Goal: Task Accomplishment & Management: Use online tool/utility

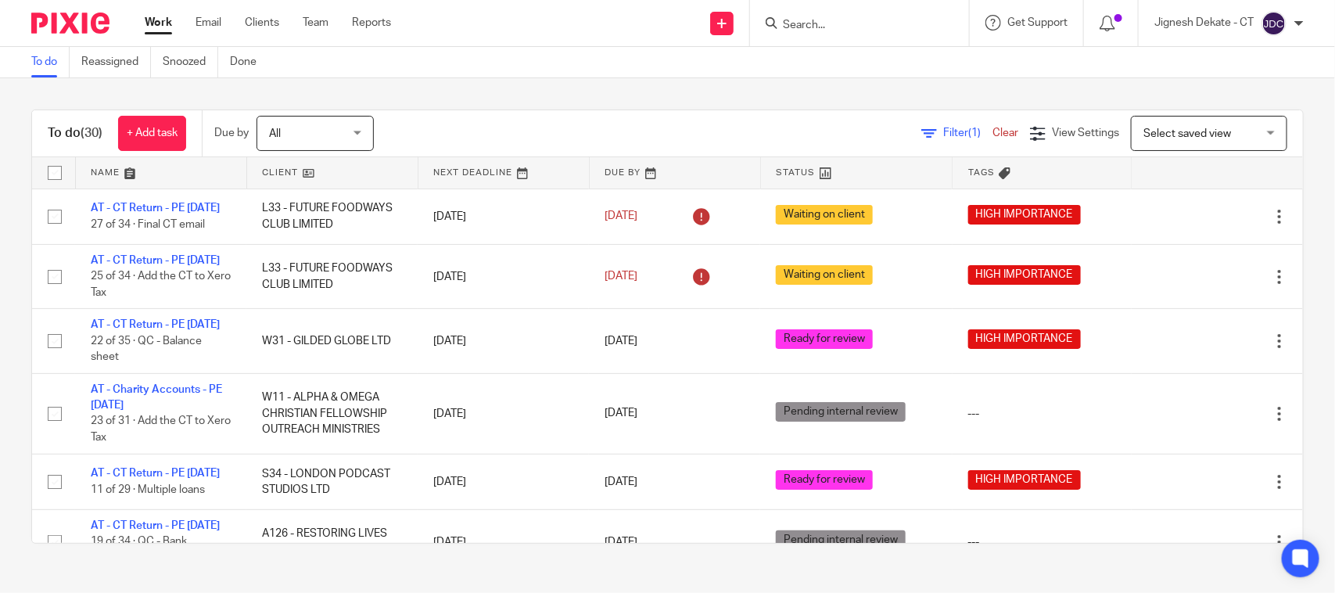
scroll to position [915, 0]
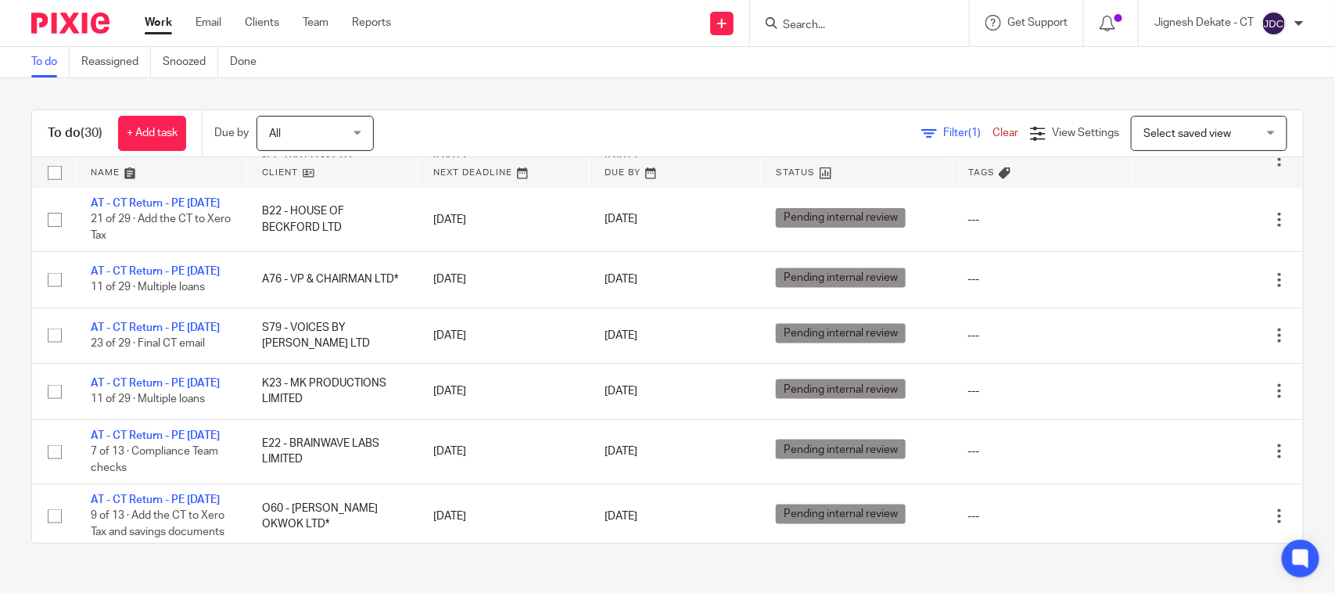
click at [803, 25] on input "Search" at bounding box center [851, 26] width 141 height 14
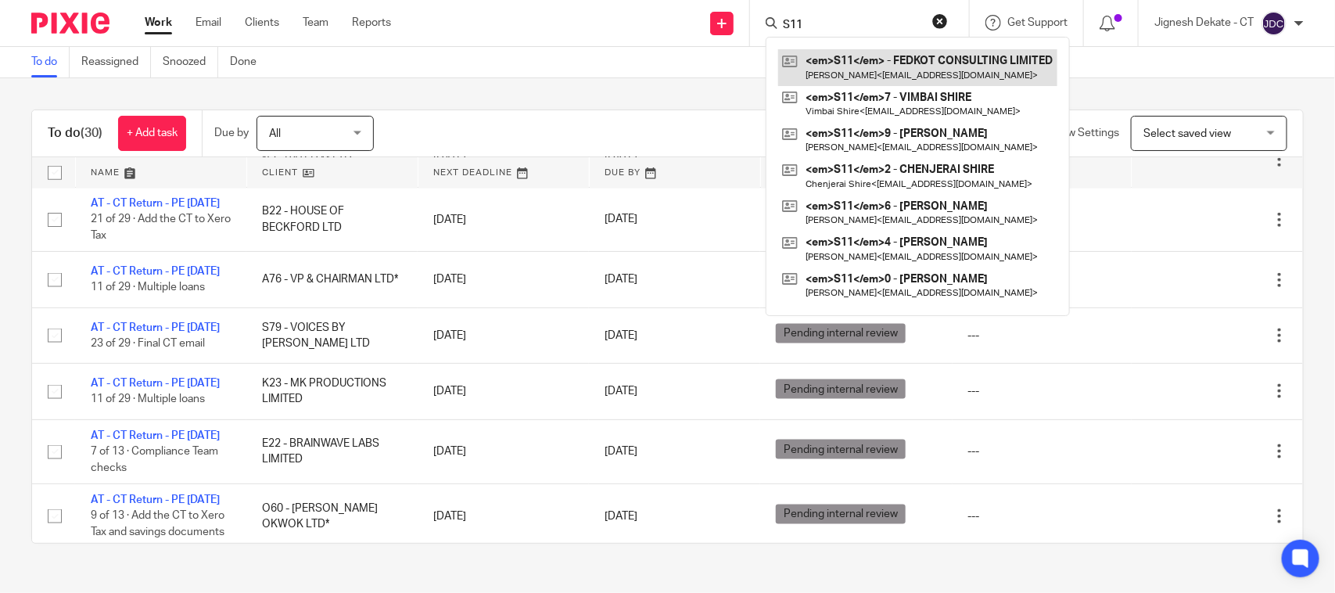
type input "S11"
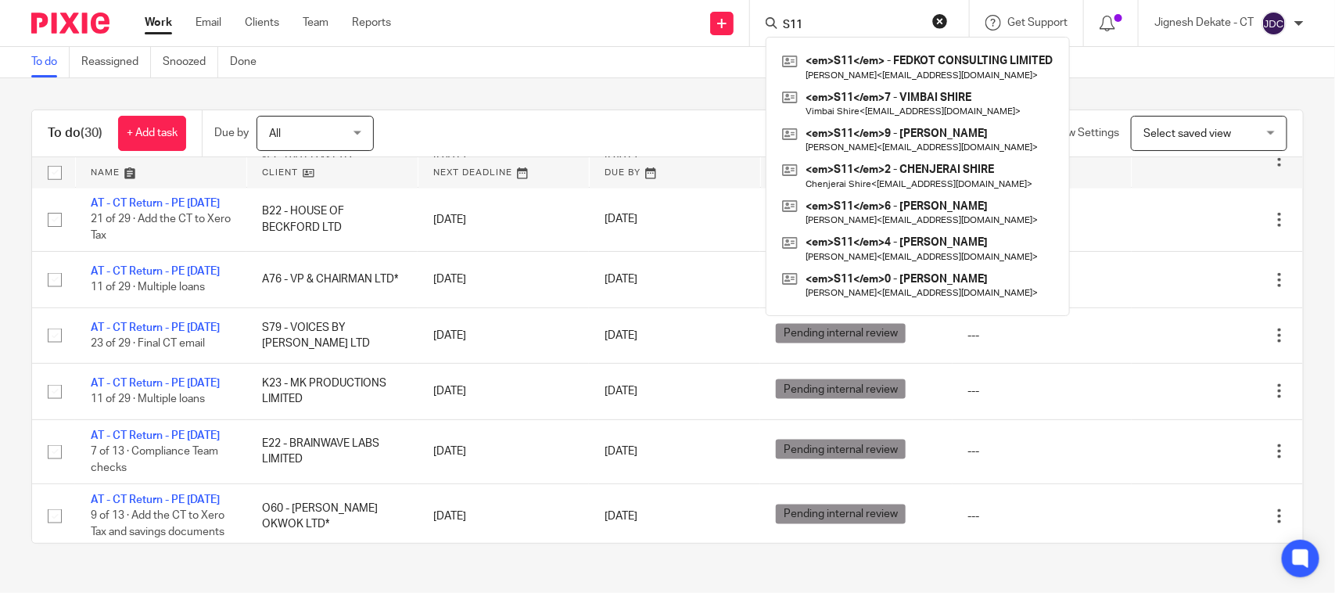
drag, startPoint x: 811, startPoint y: 27, endPoint x: 821, endPoint y: 26, distance: 10.3
click at [811, 27] on input "S11" at bounding box center [851, 26] width 141 height 14
drag, startPoint x: 831, startPoint y: 24, endPoint x: 585, endPoint y: 28, distance: 245.6
click at [585, 28] on div "Send new email Create task Add client Request signature S11 <em>S11</em> - FEDK…" at bounding box center [875, 23] width 921 height 46
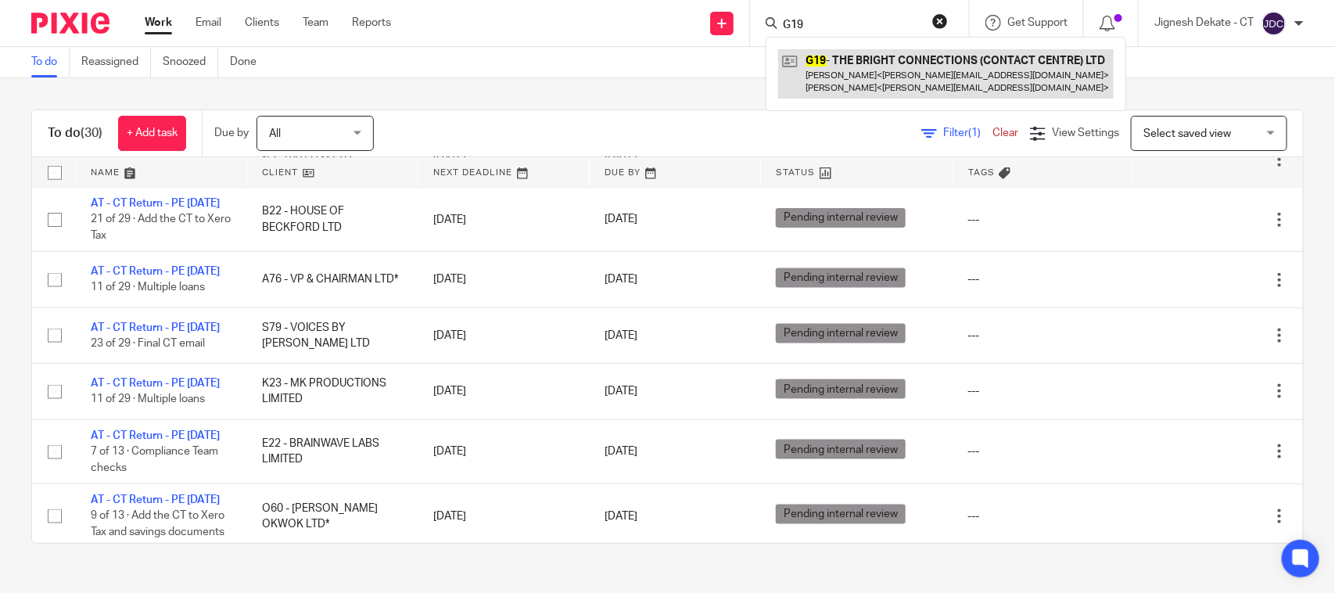
type input "G19"
click at [864, 66] on link at bounding box center [946, 73] width 336 height 48
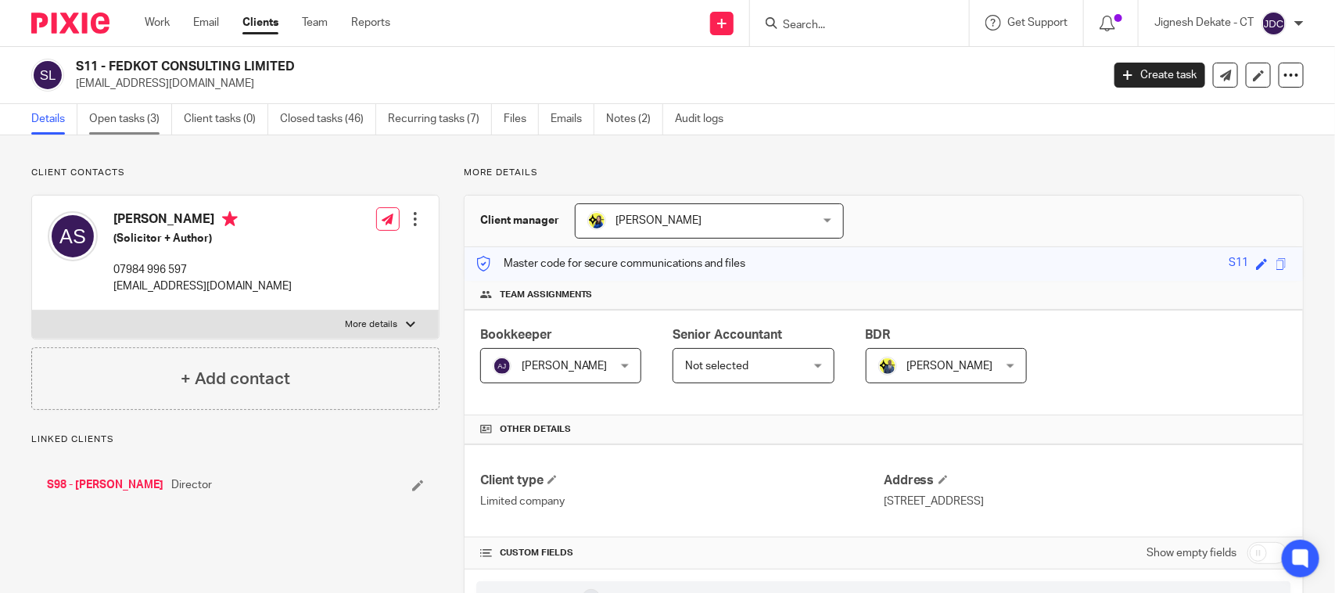
click at [120, 115] on link "Open tasks (3)" at bounding box center [130, 119] width 83 height 31
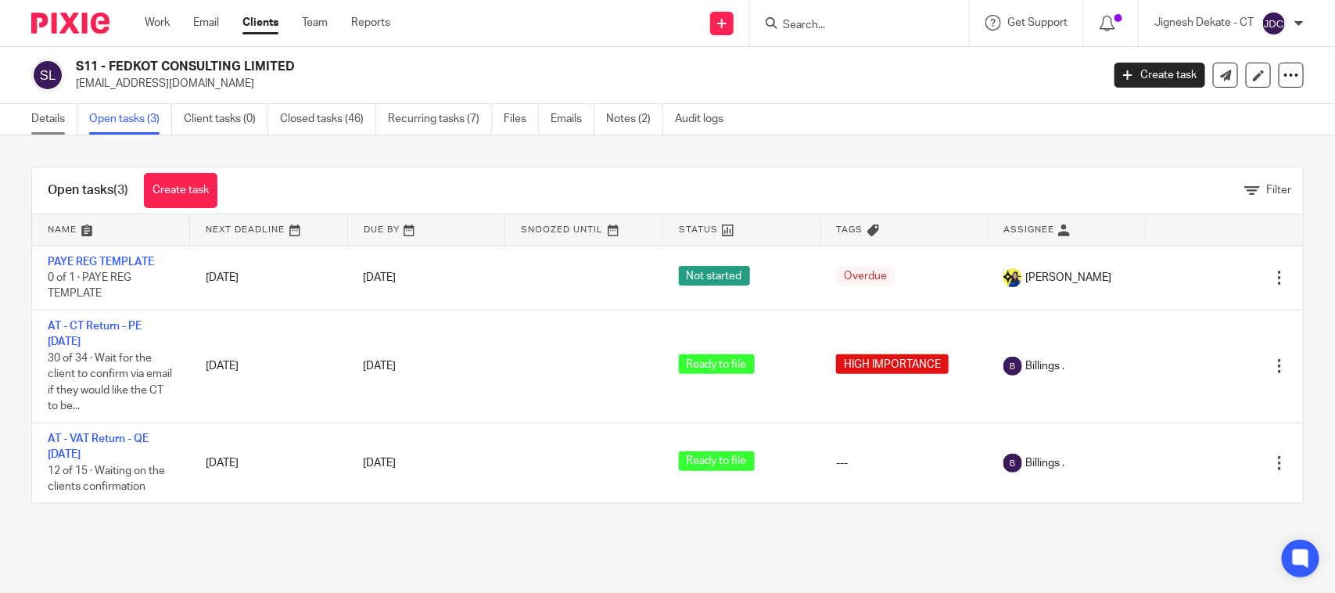
click at [59, 126] on link "Details" at bounding box center [54, 119] width 46 height 31
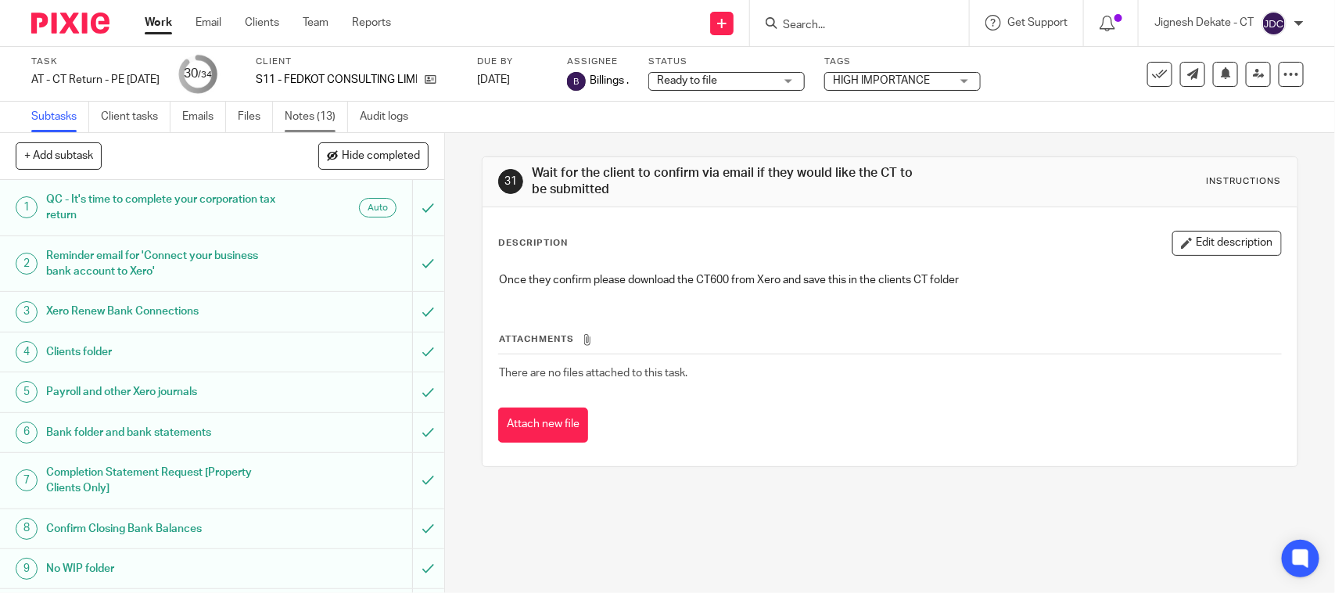
click at [299, 117] on link "Notes (13)" at bounding box center [316, 117] width 63 height 31
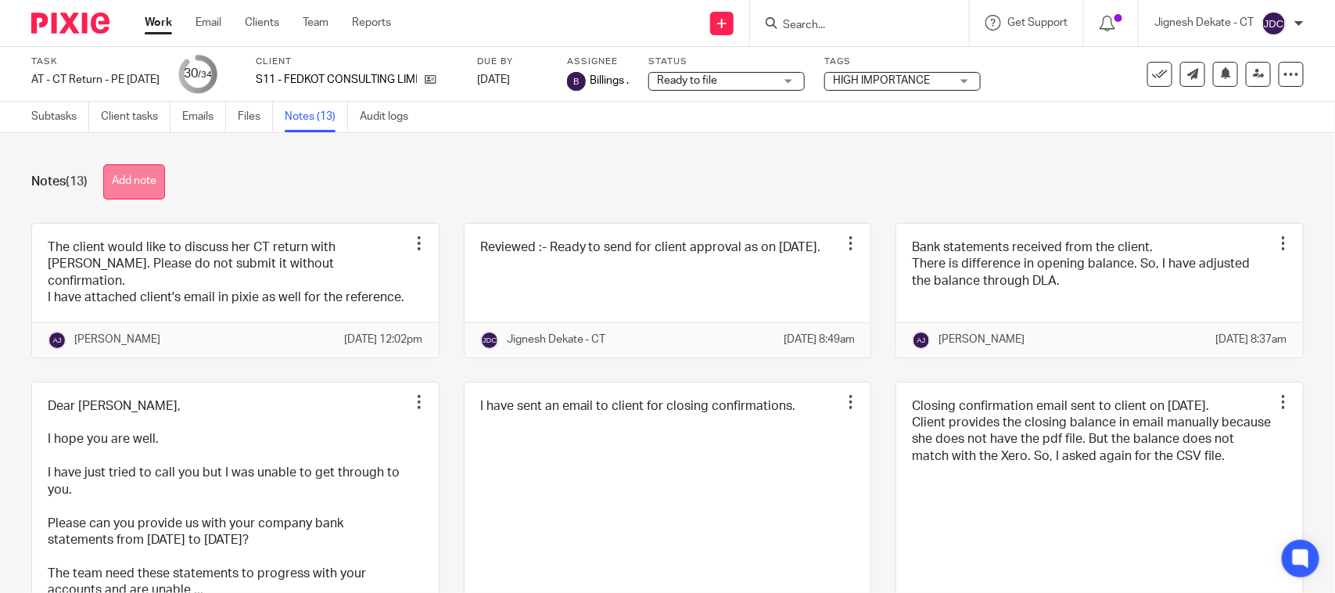
click at [138, 186] on button "Add note" at bounding box center [134, 181] width 62 height 35
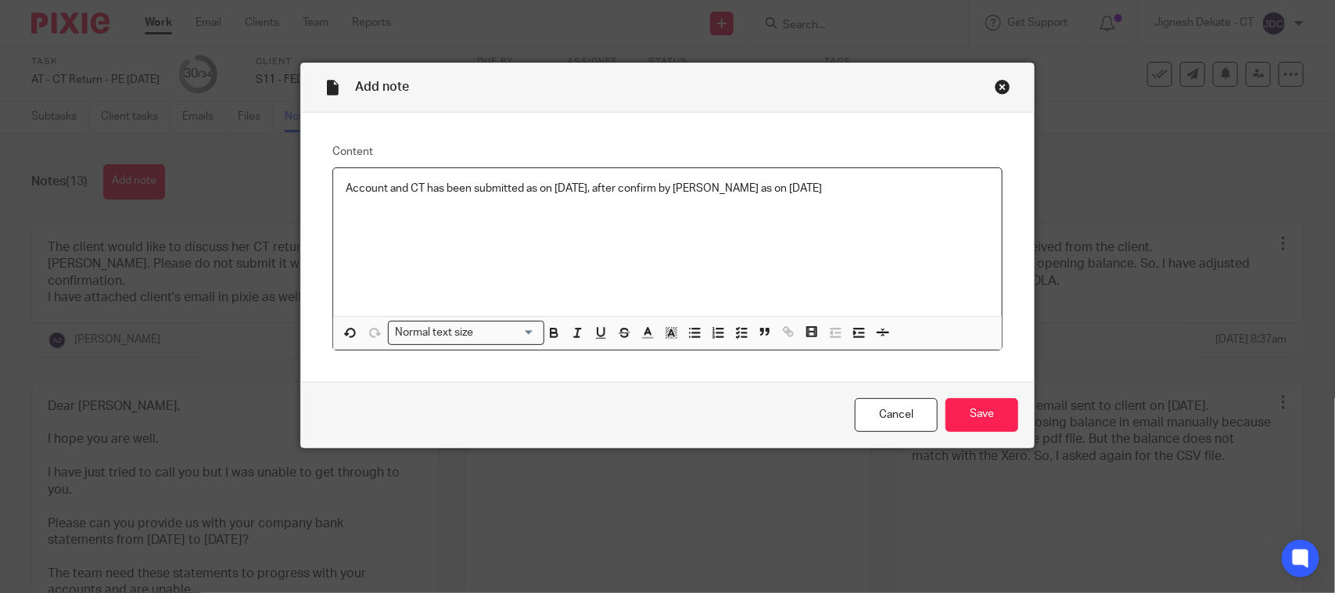
click at [556, 192] on p "Account and CT has been submitted as on 23/09/2025, after confirm by Bobo as on…" at bounding box center [668, 189] width 644 height 16
click at [978, 407] on input "Save" at bounding box center [982, 415] width 73 height 34
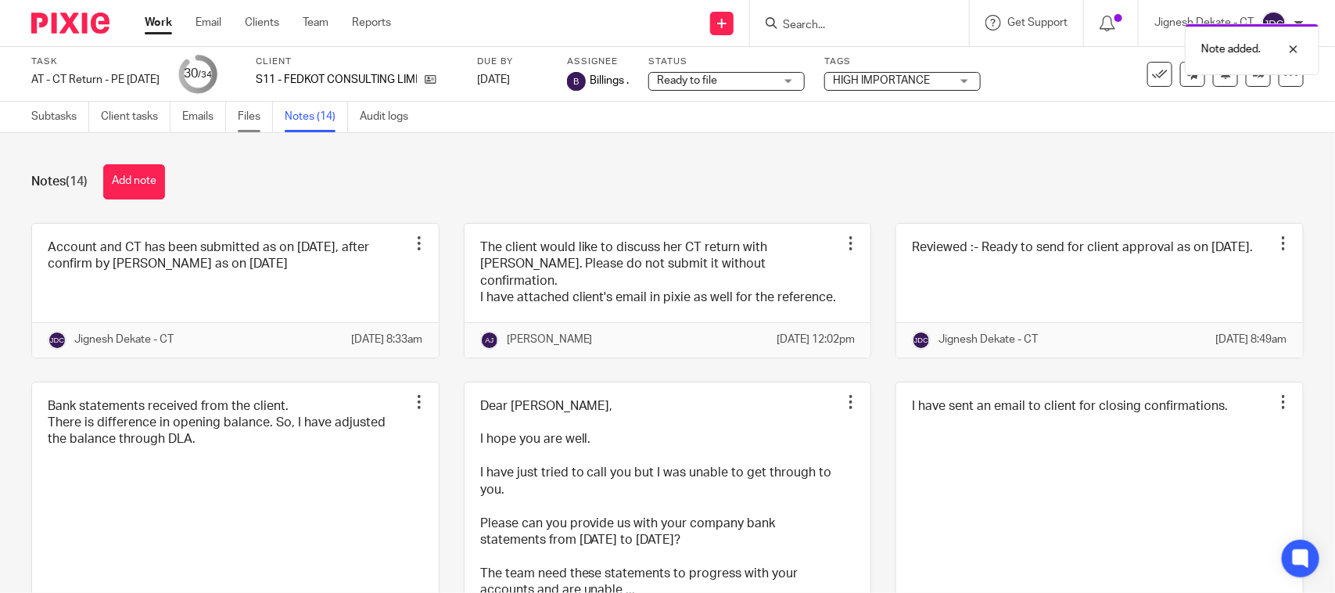
click at [259, 117] on link "Files" at bounding box center [255, 117] width 35 height 31
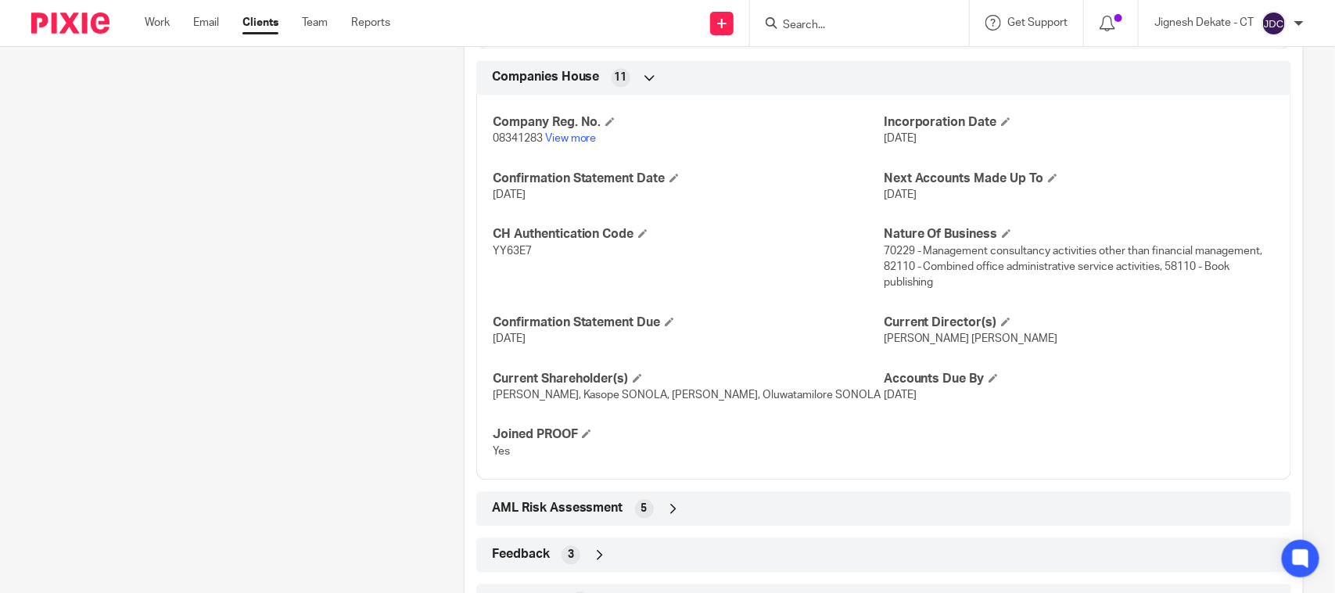
scroll to position [1467, 0]
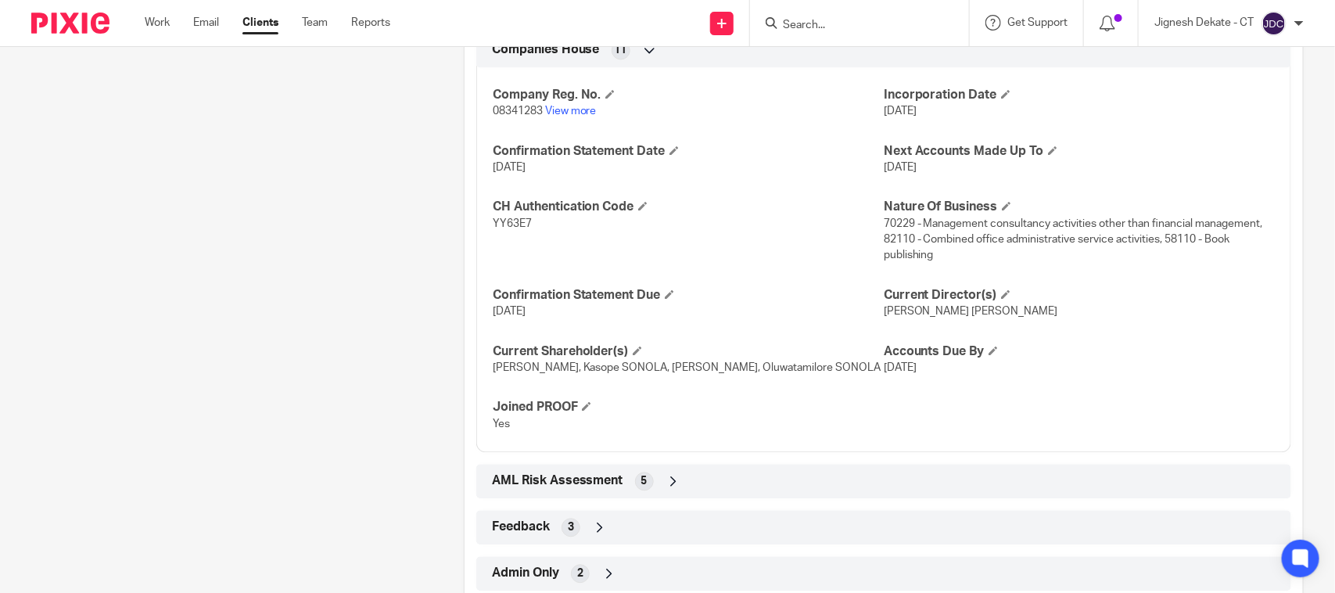
click at [509, 229] on span "YY63E7" at bounding box center [512, 223] width 39 height 11
copy span "YY63E7"
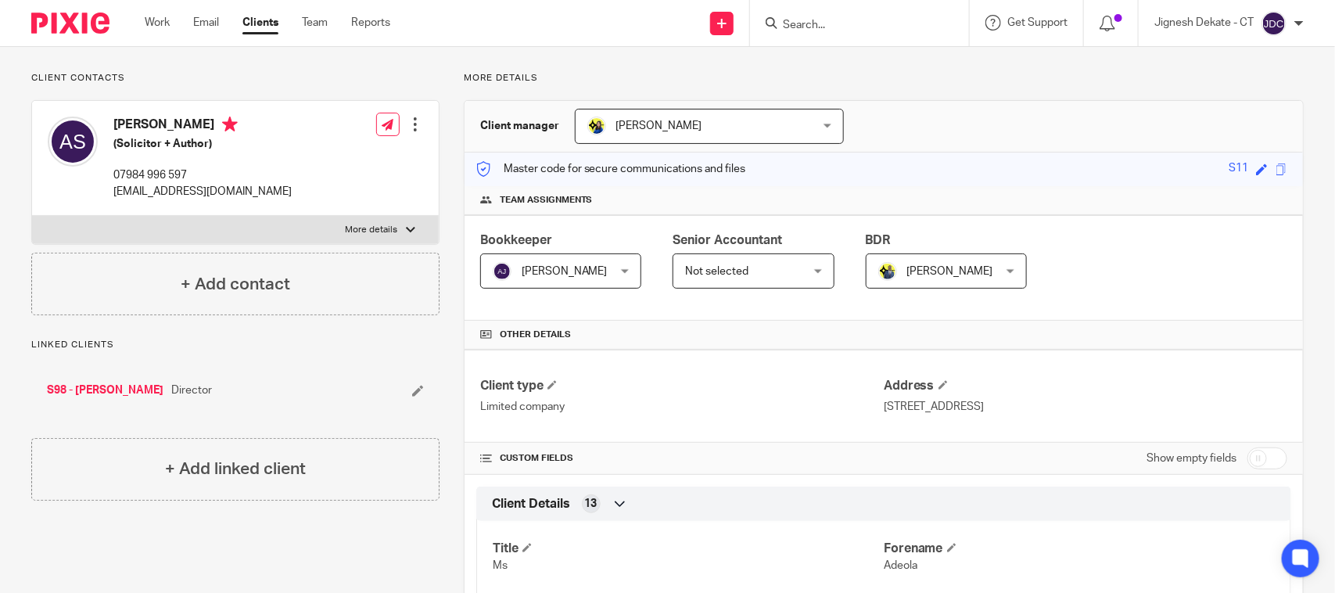
scroll to position [0, 0]
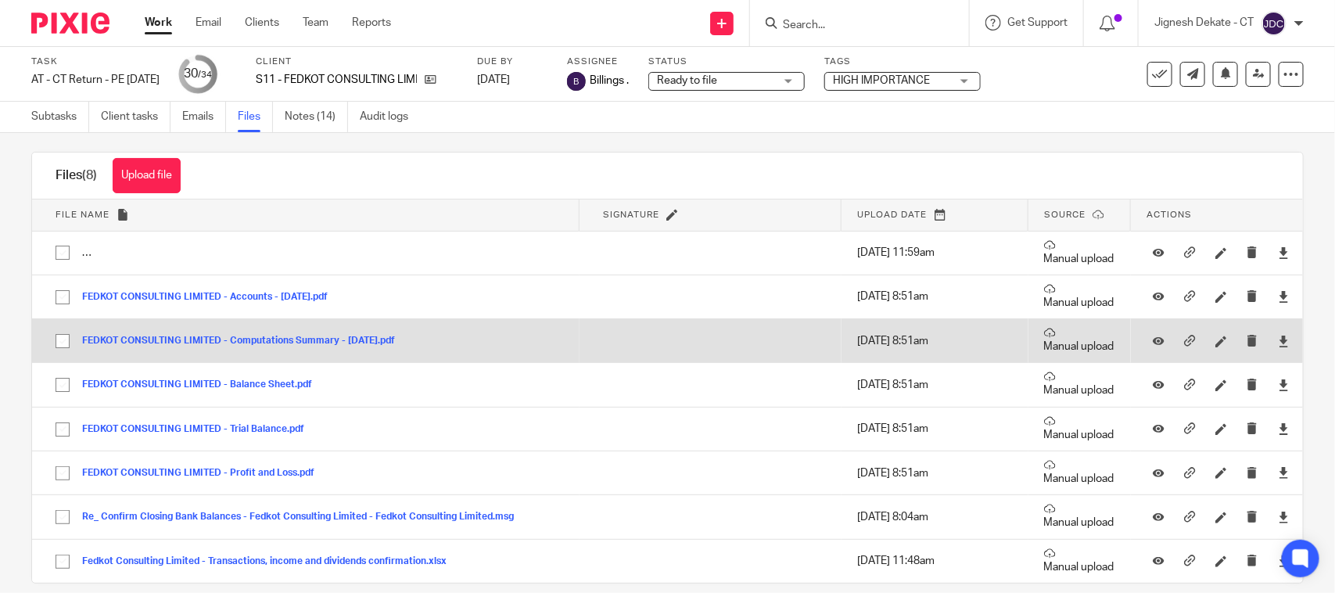
scroll to position [36, 0]
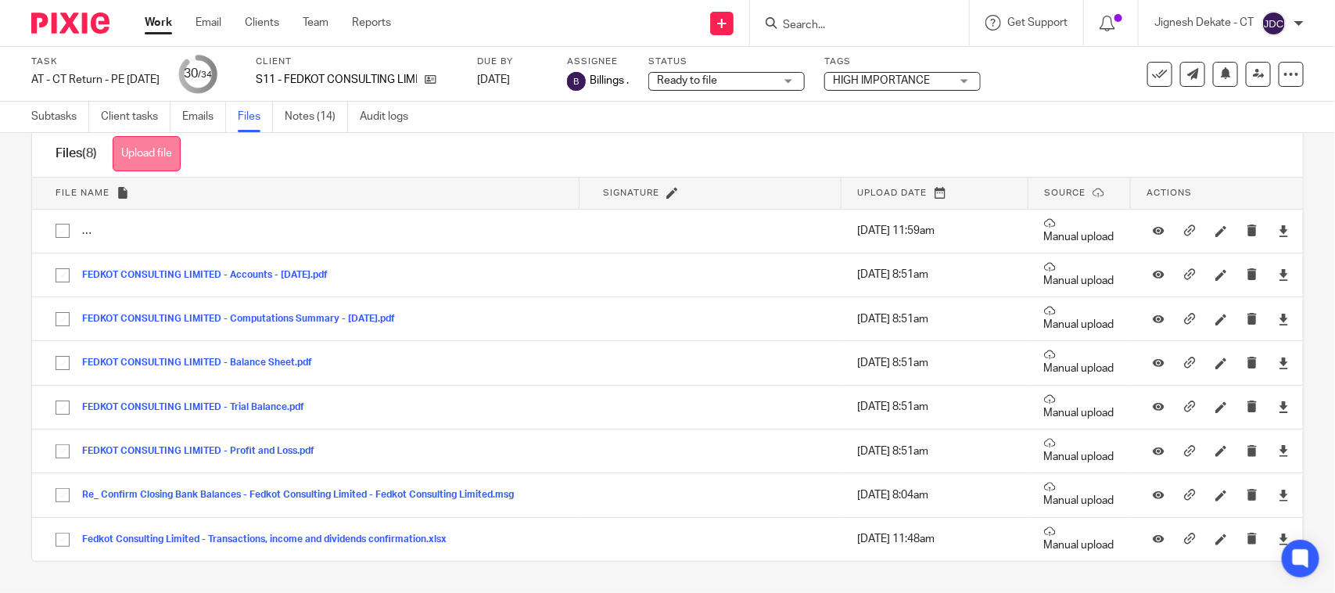
click at [162, 158] on button "Upload file" at bounding box center [147, 153] width 68 height 35
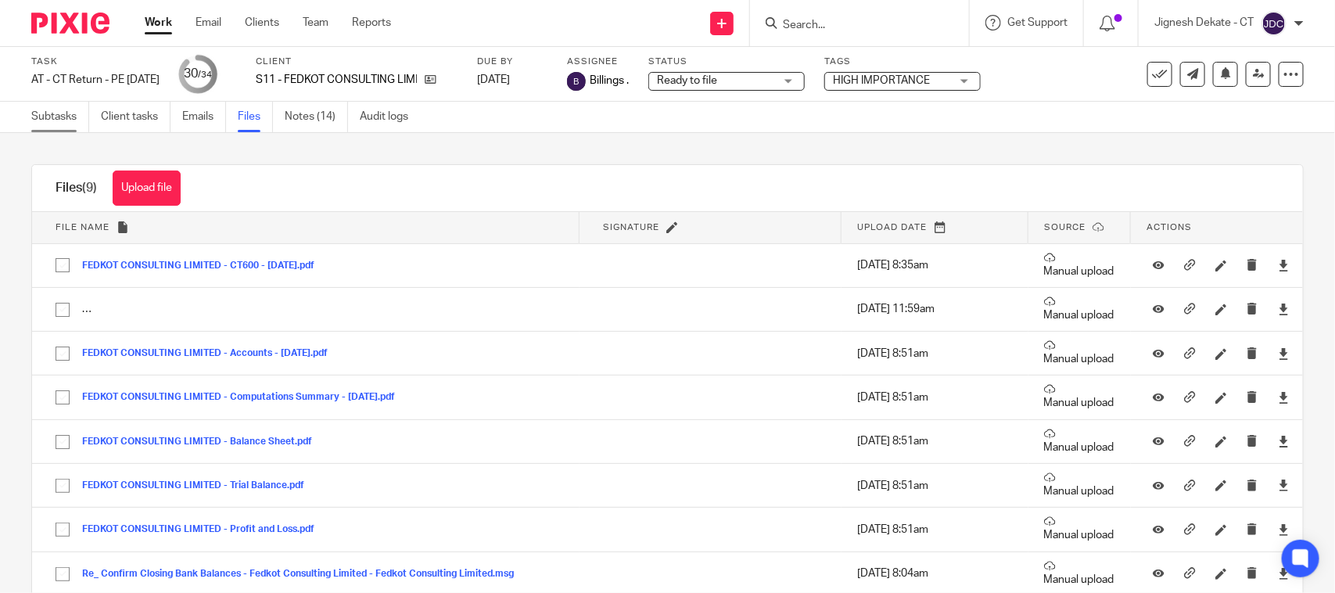
click at [39, 114] on link "Subtasks" at bounding box center [60, 117] width 58 height 31
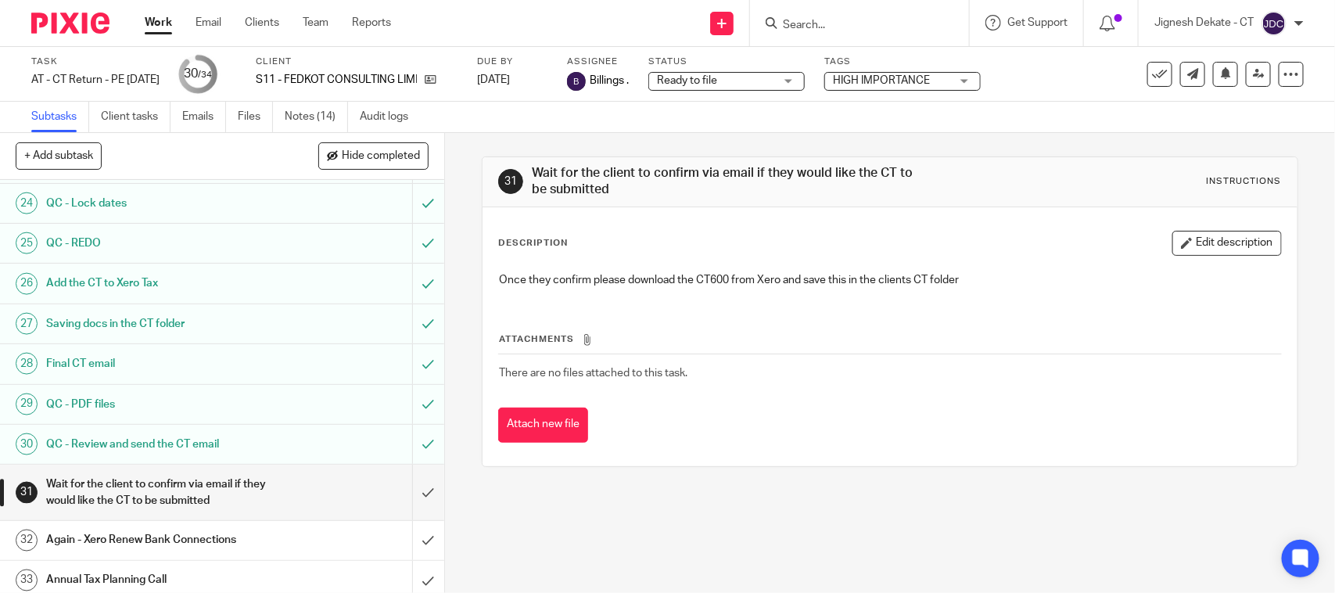
scroll to position [1054, 0]
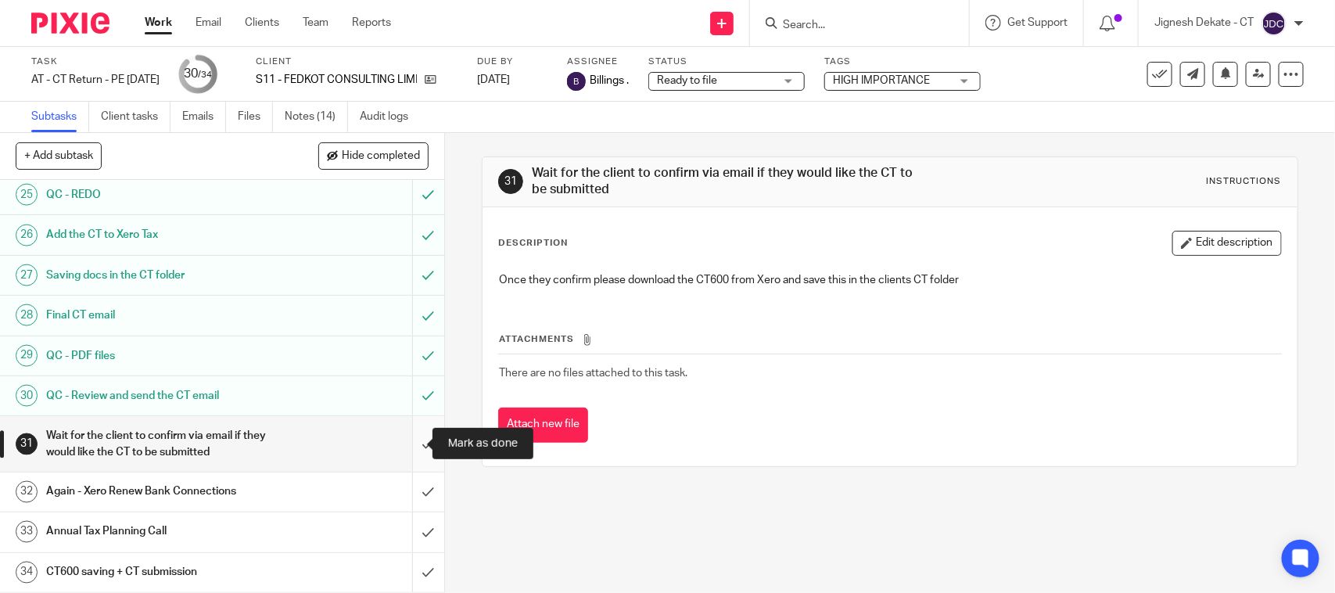
click at [404, 442] on input "submit" at bounding box center [222, 444] width 444 height 56
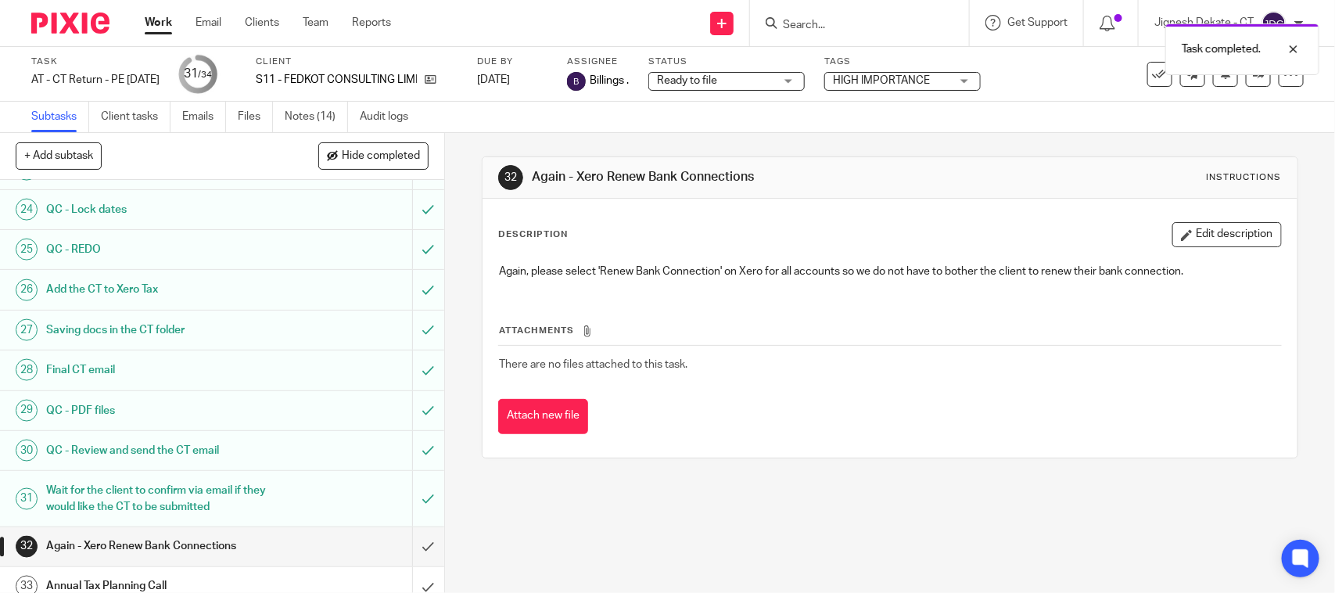
scroll to position [1054, 0]
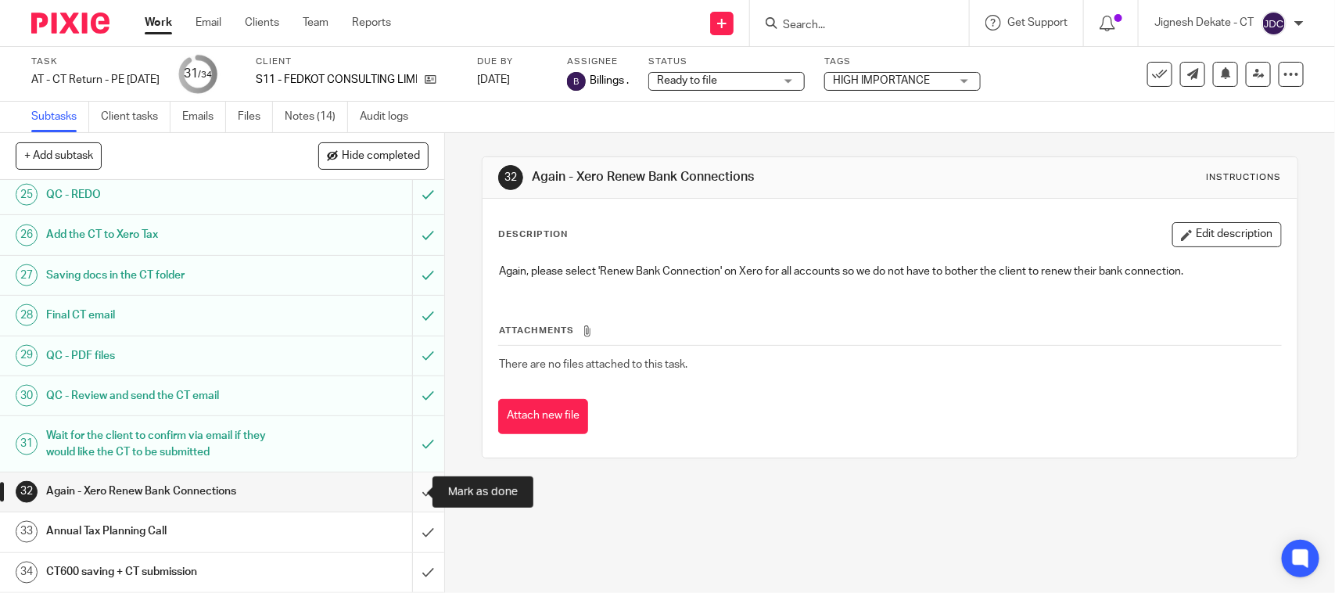
click at [411, 495] on input "submit" at bounding box center [222, 491] width 444 height 39
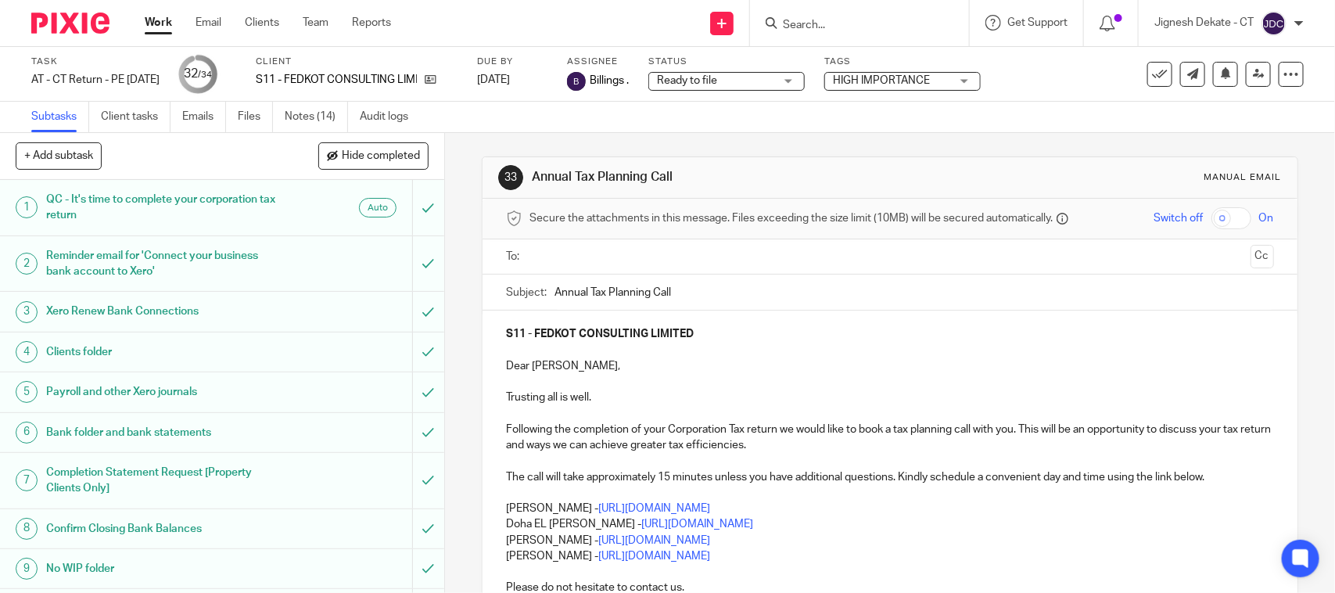
scroll to position [98, 0]
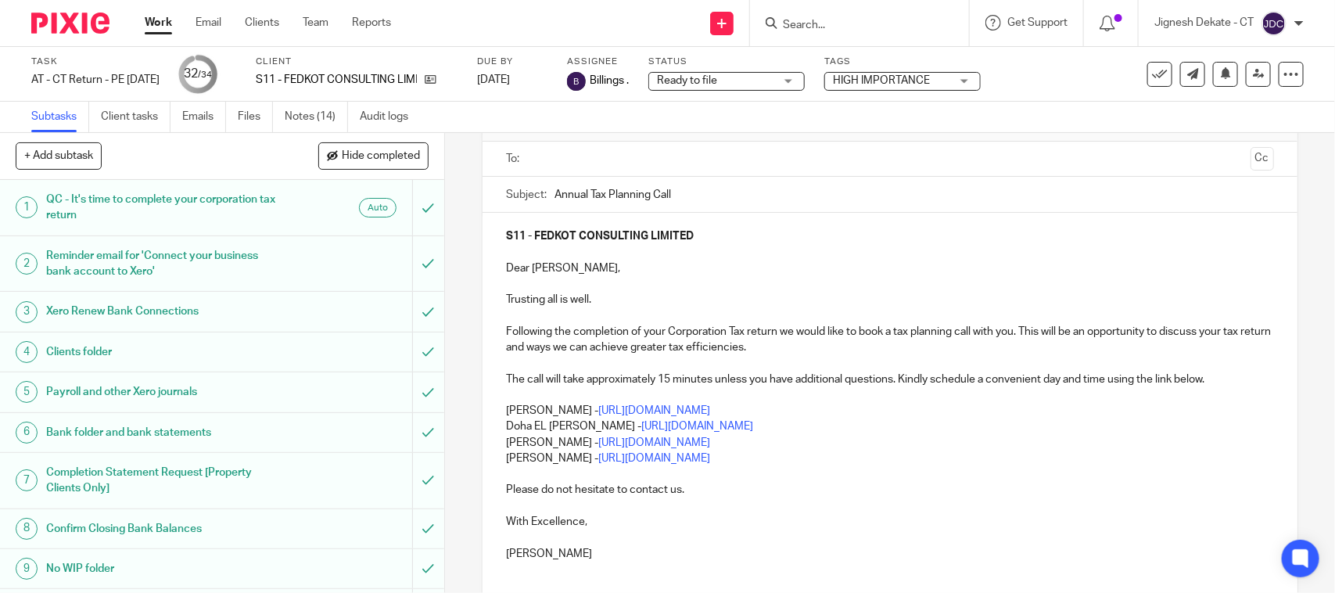
click at [888, 447] on p "Yasmine Kaleem - https://calendly.com/meetwithyasminekaleem/call" at bounding box center [889, 443] width 767 height 16
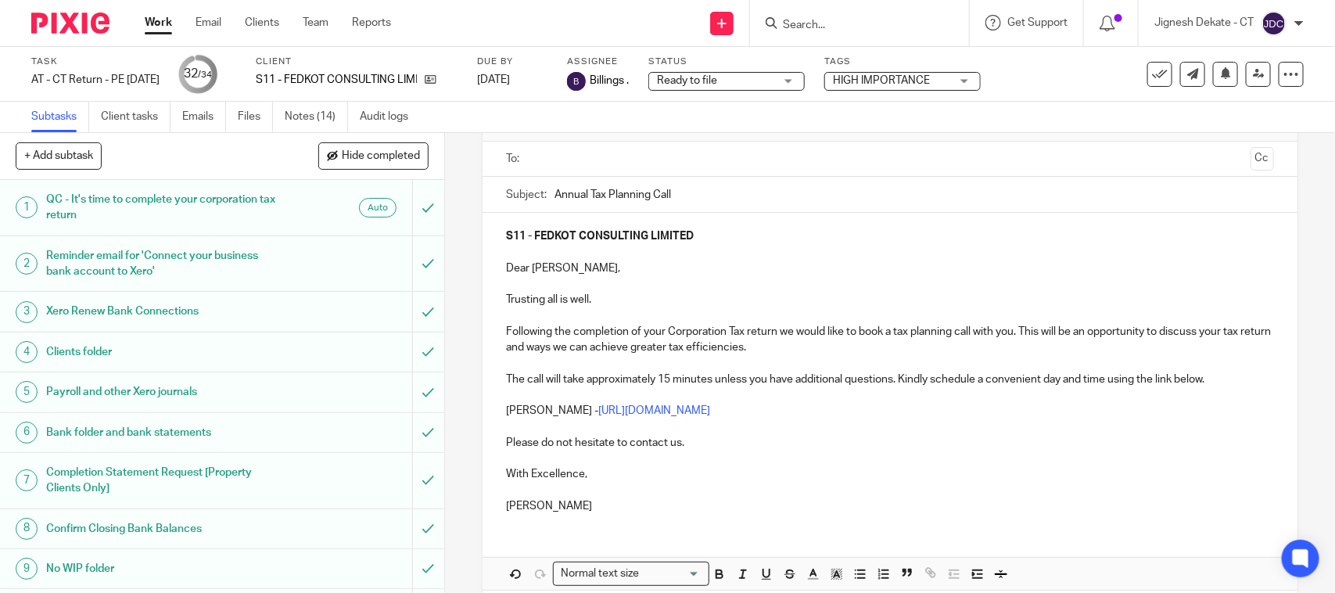
scroll to position [0, 0]
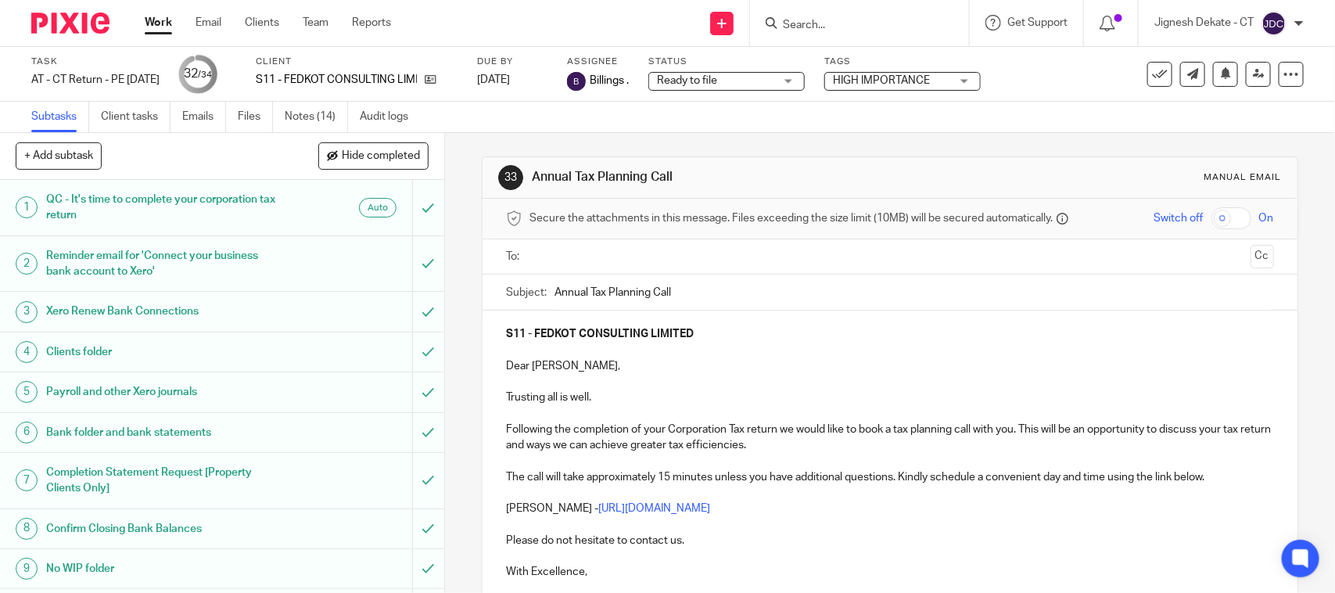
click at [569, 251] on input "text" at bounding box center [889, 257] width 709 height 18
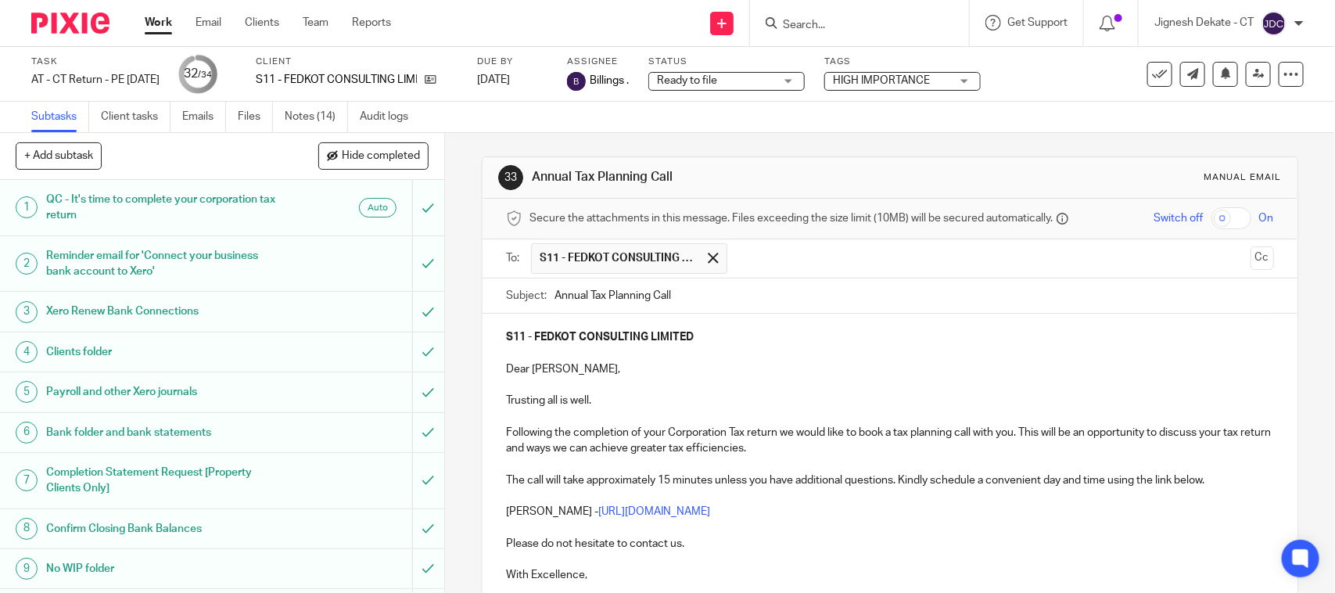
click at [722, 417] on p at bounding box center [889, 417] width 767 height 16
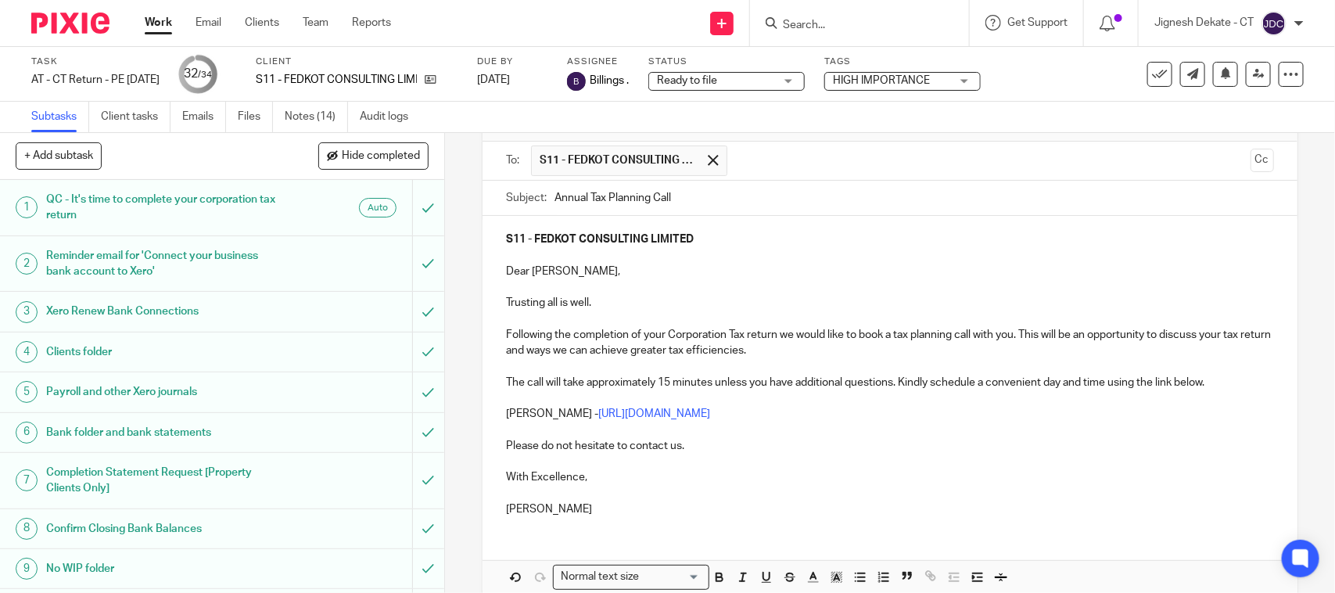
click at [593, 504] on p "[PERSON_NAME]" at bounding box center [889, 509] width 767 height 16
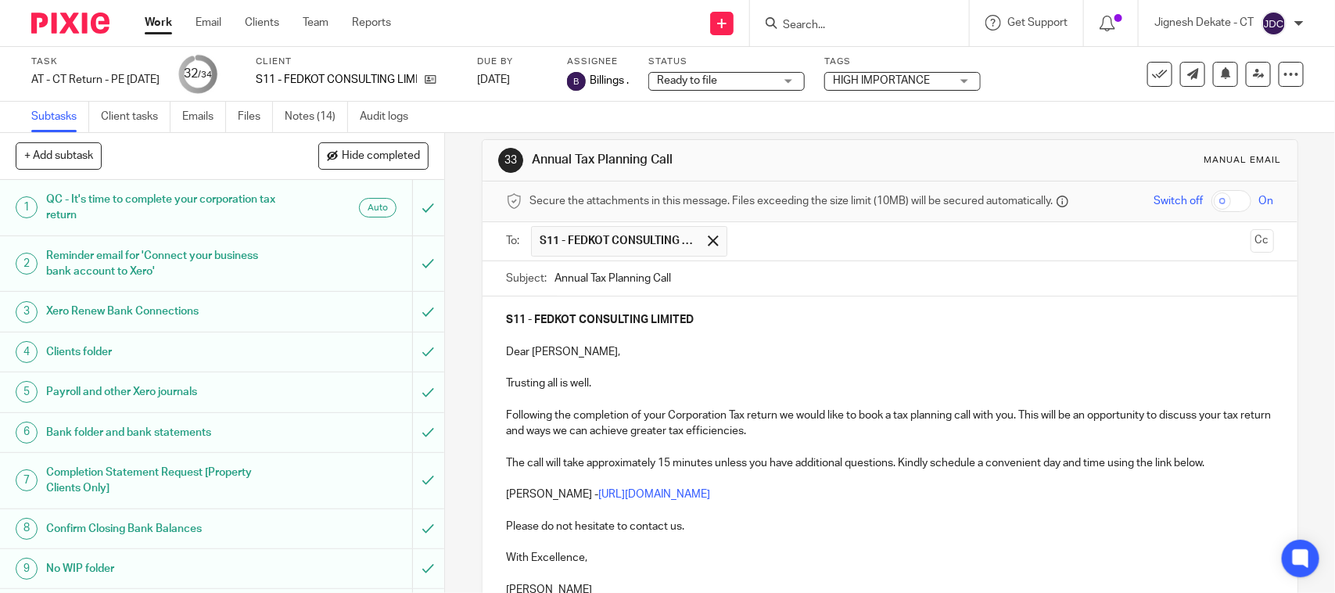
scroll to position [0, 0]
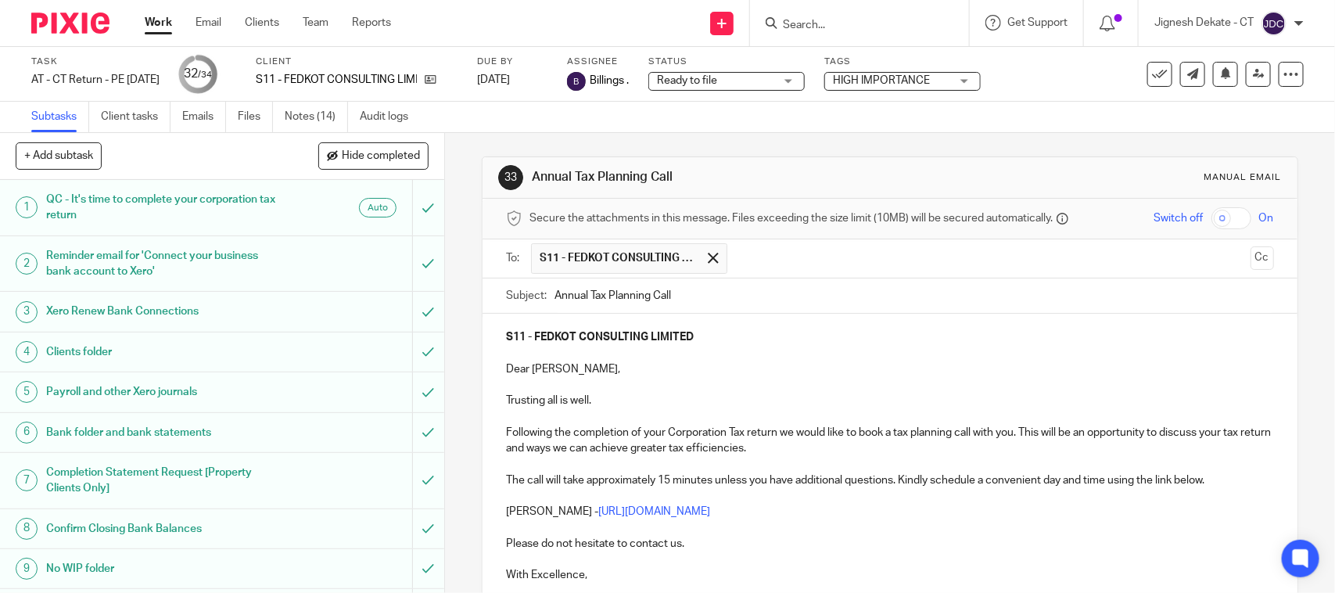
click at [626, 436] on p "Following the completion of your Corporation Tax return we would like to book a…" at bounding box center [889, 441] width 767 height 32
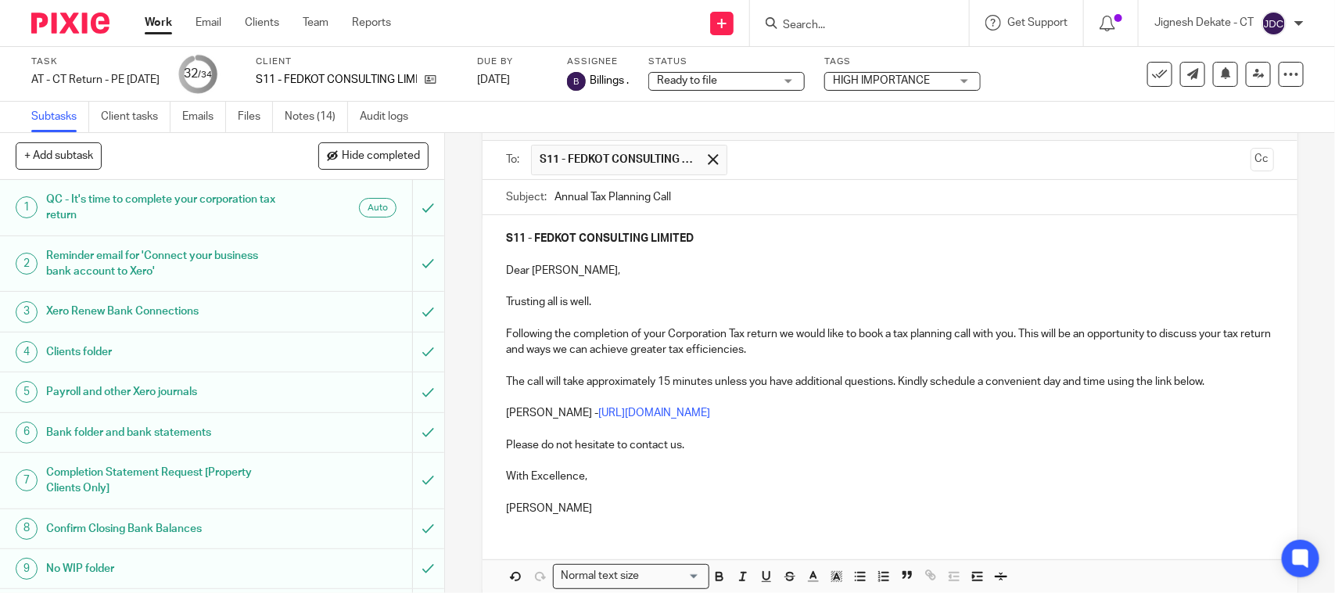
scroll to position [177, 0]
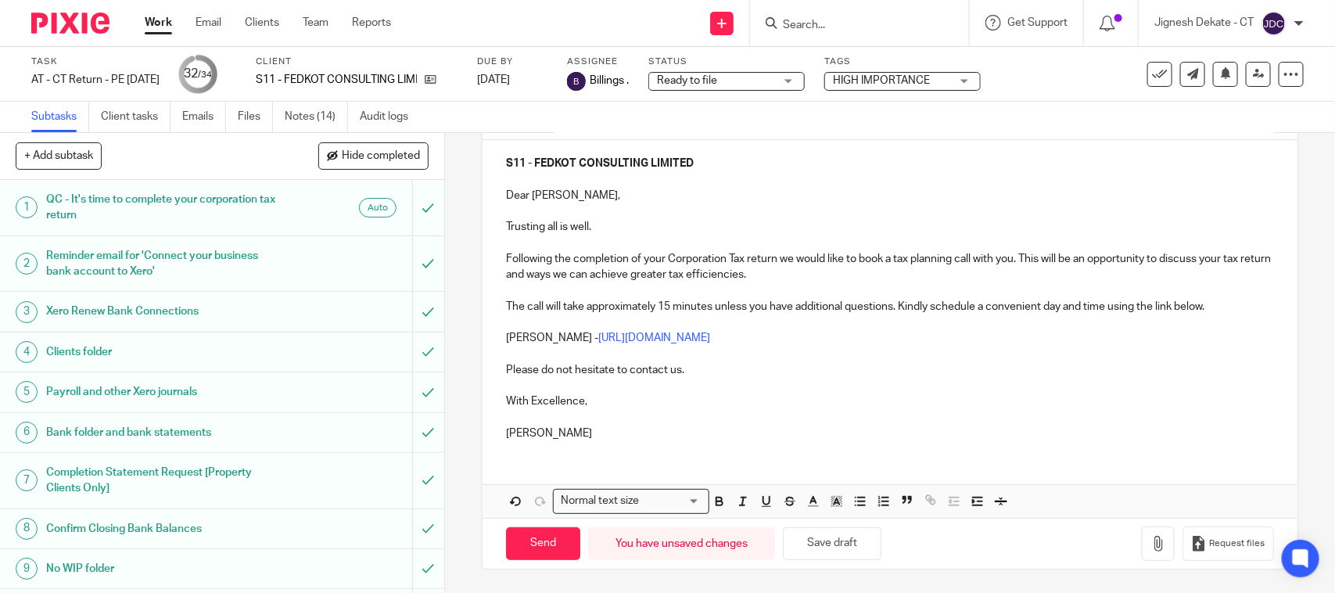
click at [572, 419] on p at bounding box center [889, 418] width 767 height 16
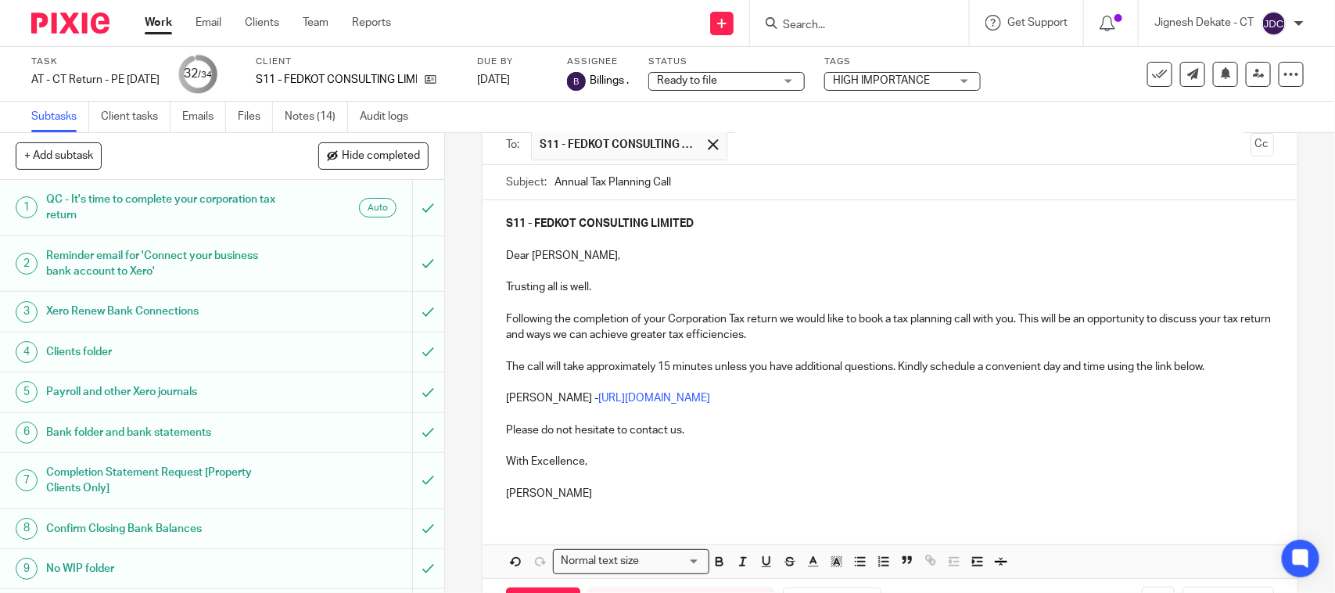
scroll to position [79, 0]
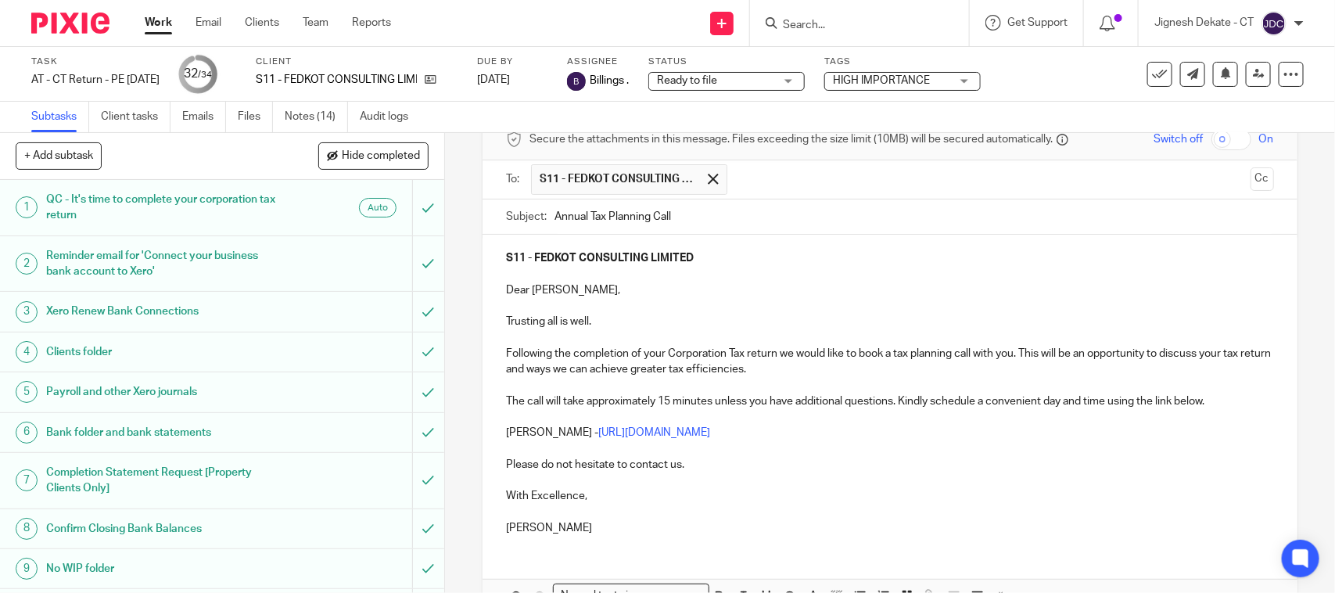
click at [580, 521] on p "[PERSON_NAME]" at bounding box center [889, 528] width 767 height 16
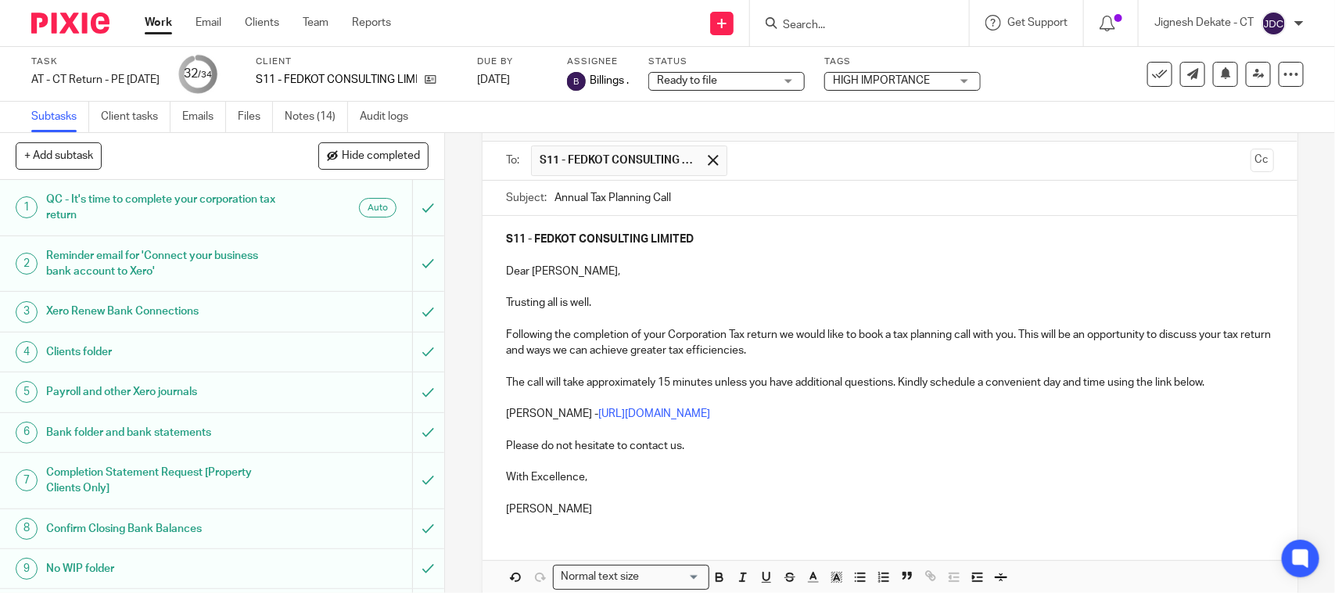
scroll to position [177, 0]
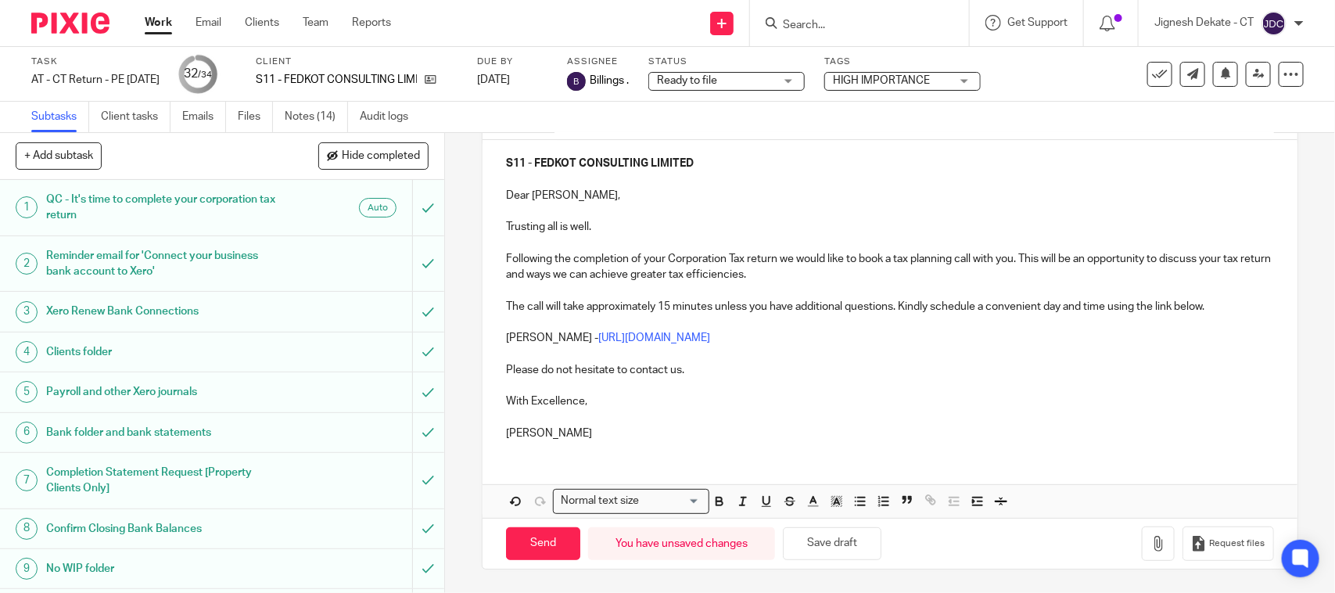
click at [587, 433] on p "[PERSON_NAME]" at bounding box center [889, 433] width 767 height 16
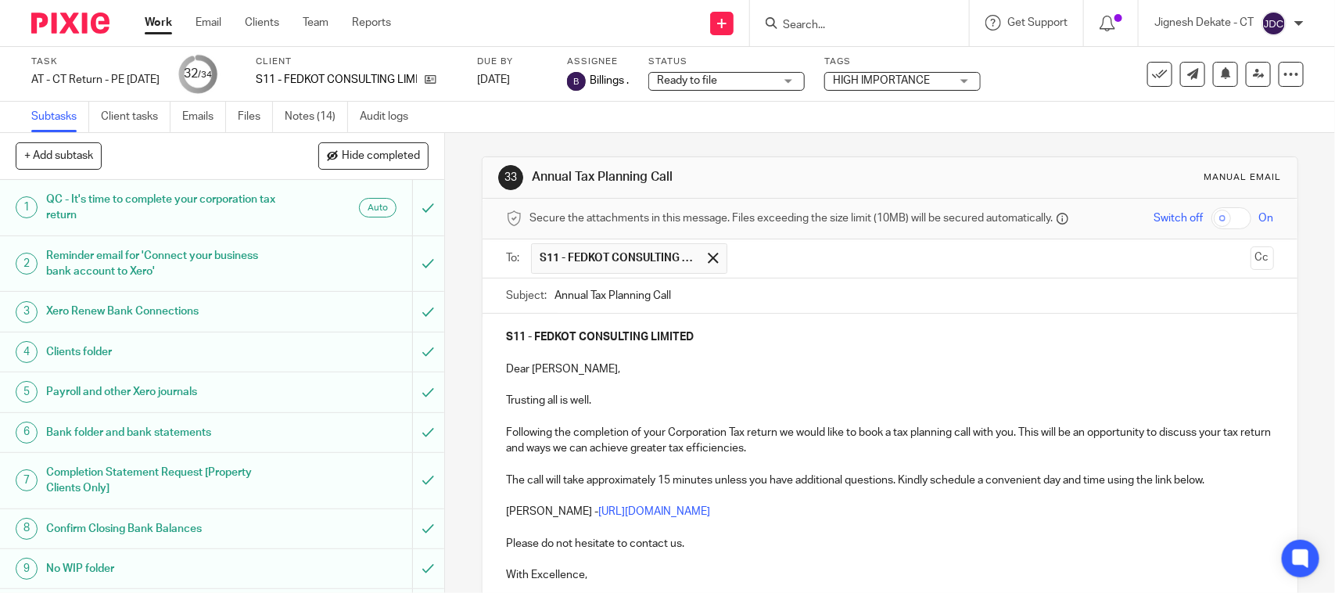
scroll to position [98, 0]
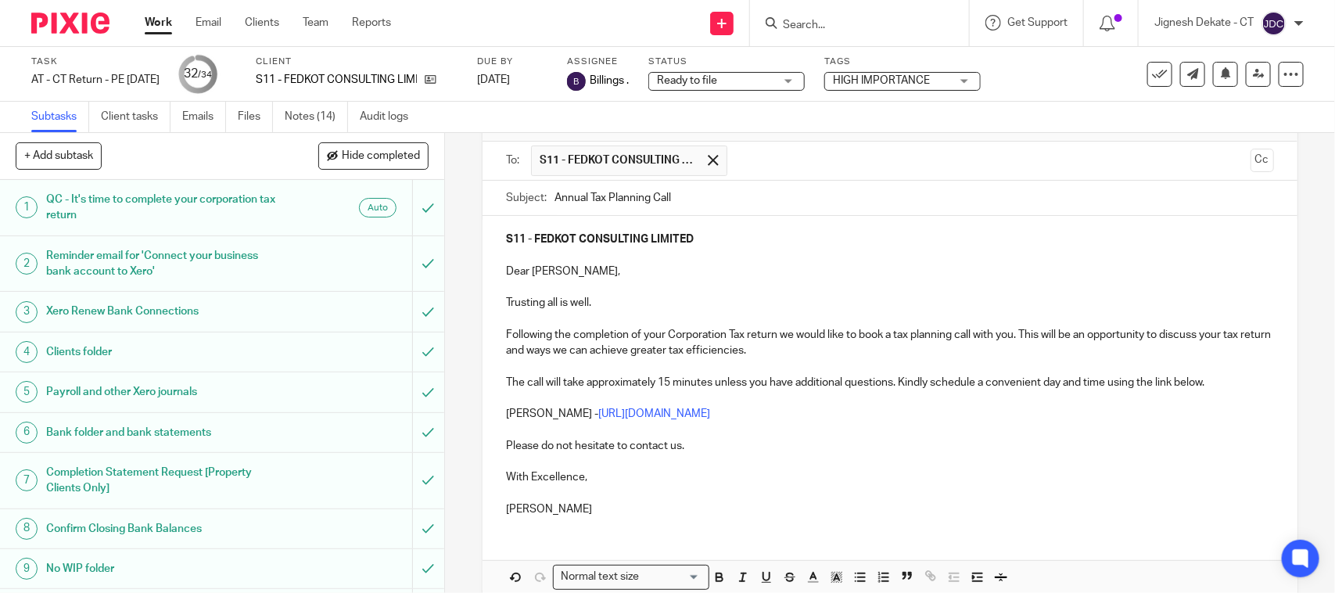
click at [616, 504] on p "[PERSON_NAME]" at bounding box center [889, 509] width 767 height 16
click at [581, 517] on p "[PERSON_NAME]" at bounding box center [889, 509] width 767 height 16
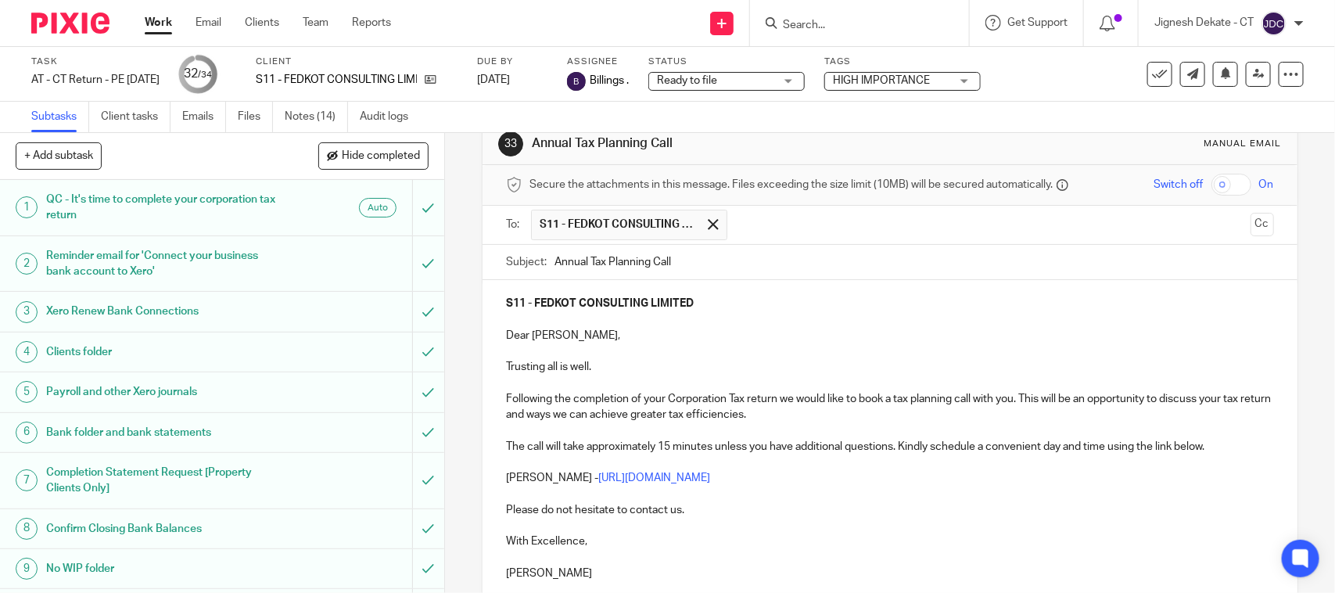
scroll to position [0, 0]
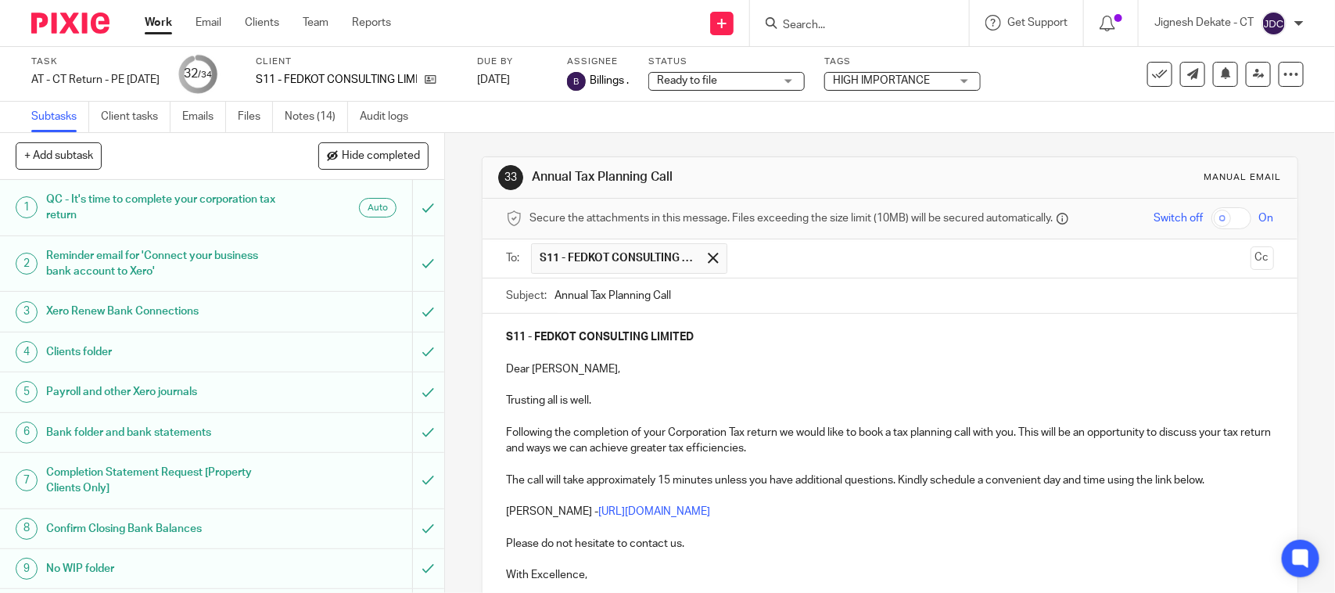
click at [787, 455] on p "Following the completion of your Corporation Tax return we would like to book a…" at bounding box center [889, 441] width 767 height 32
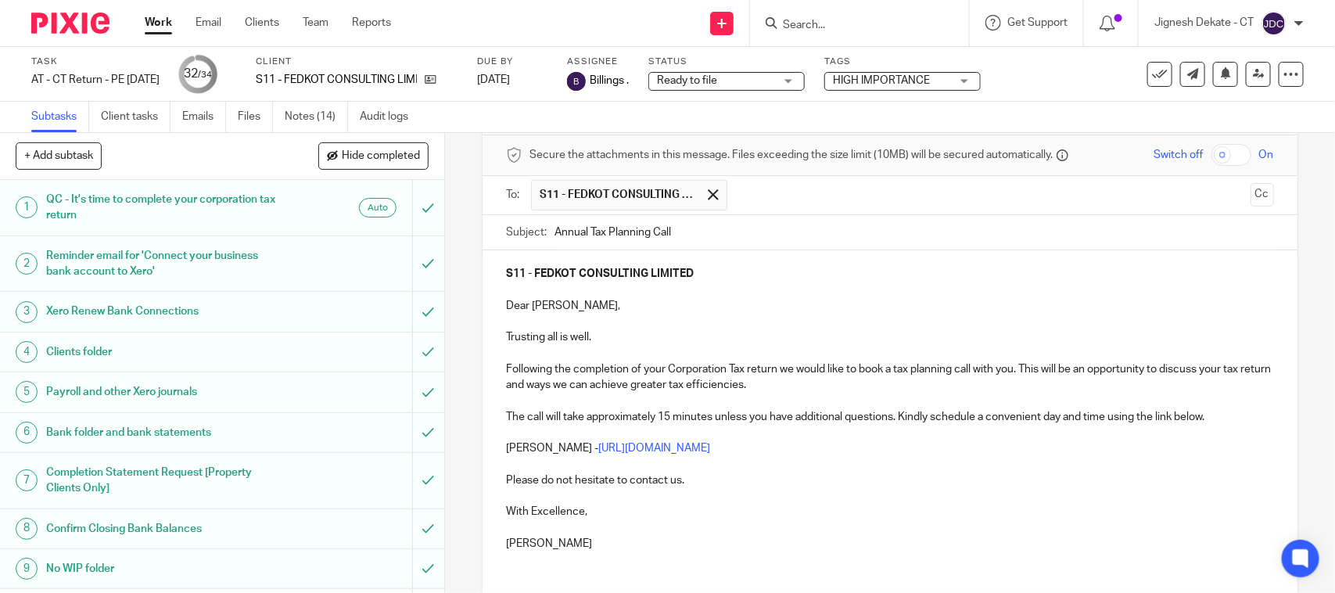
scroll to position [98, 0]
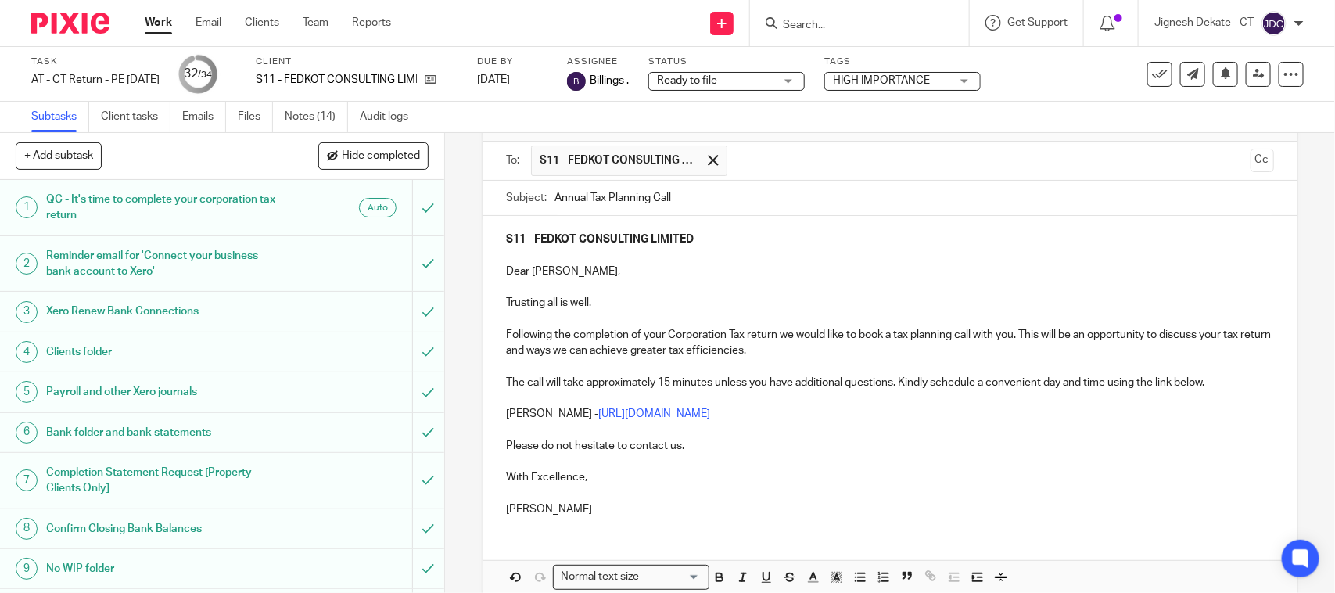
click at [683, 462] on p at bounding box center [889, 462] width 767 height 16
click at [683, 454] on p "Please do not hesitate to contact us." at bounding box center [889, 446] width 767 height 16
click at [623, 487] on p at bounding box center [889, 494] width 767 height 16
click at [587, 505] on p "[PERSON_NAME]" at bounding box center [889, 509] width 767 height 16
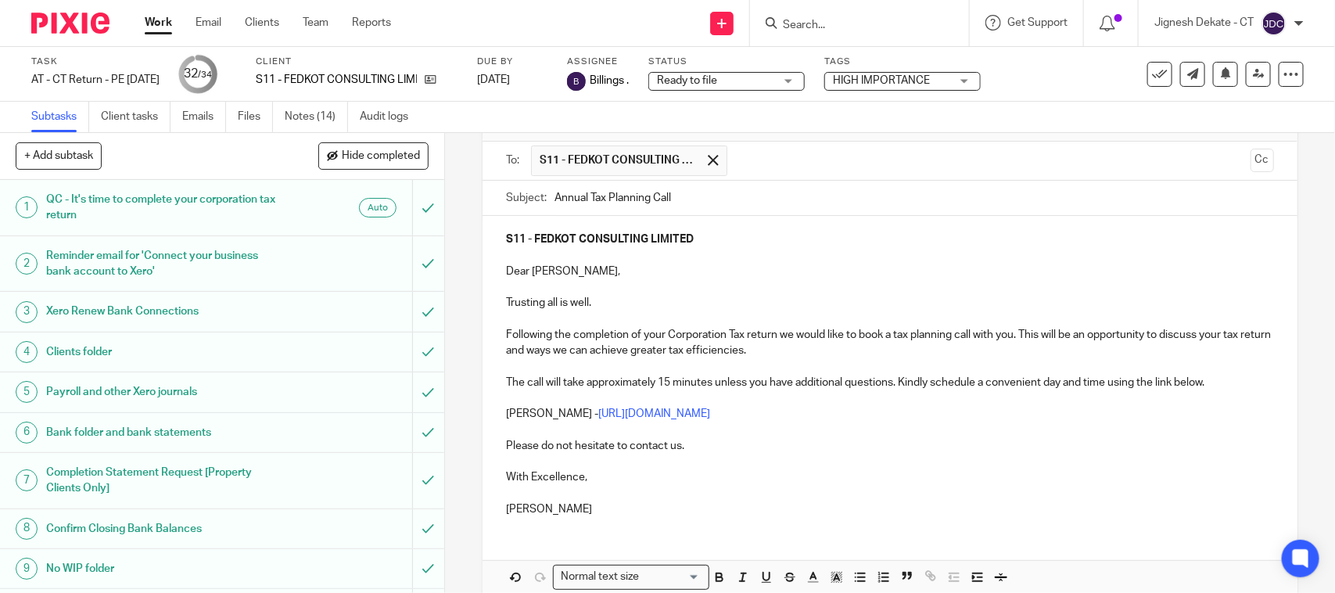
click at [587, 505] on p "[PERSON_NAME]" at bounding box center [889, 509] width 767 height 16
click at [584, 505] on p "[PERSON_NAME]" at bounding box center [889, 509] width 767 height 16
click at [573, 509] on p "[PERSON_NAME]" at bounding box center [889, 509] width 767 height 16
click at [584, 511] on p "[PERSON_NAME]" at bounding box center [889, 509] width 767 height 16
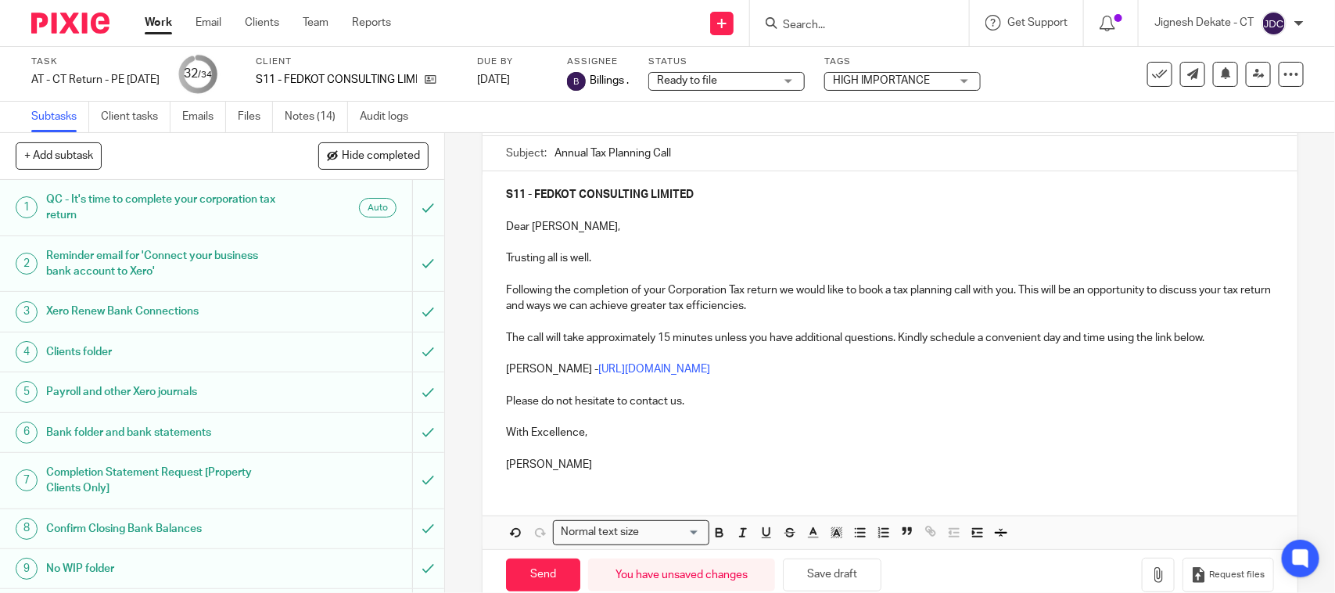
scroll to position [177, 0]
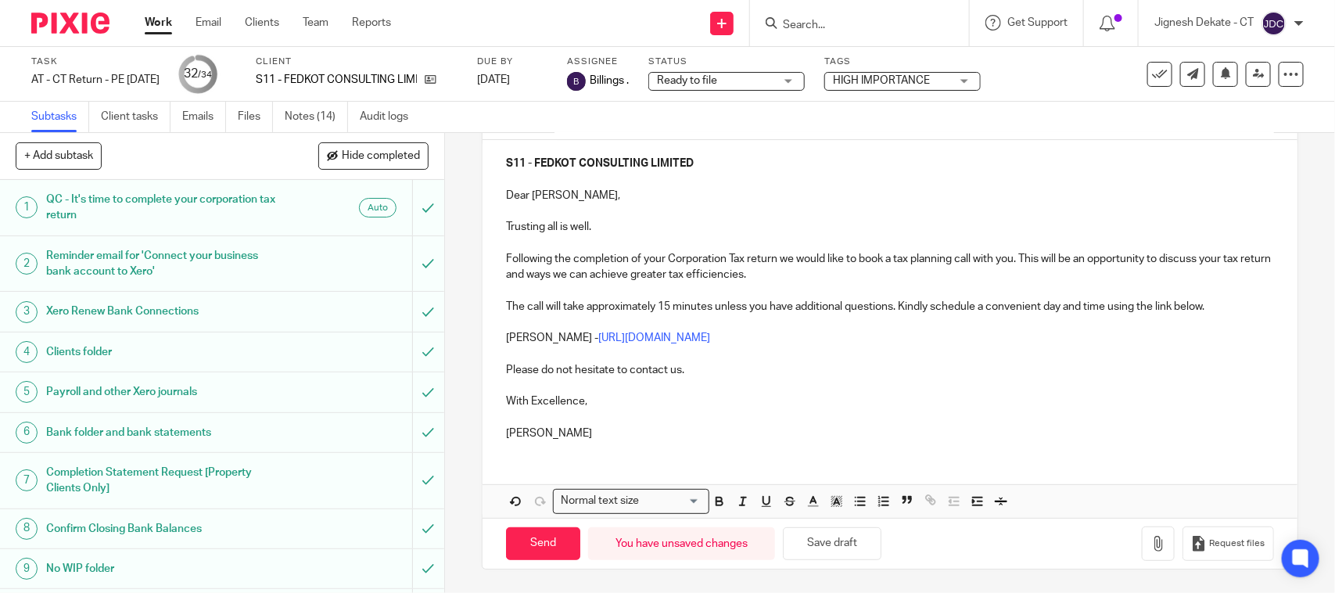
click at [550, 436] on p "[PERSON_NAME]" at bounding box center [889, 433] width 767 height 16
click at [558, 436] on p "[PERSON_NAME]" at bounding box center [889, 433] width 767 height 16
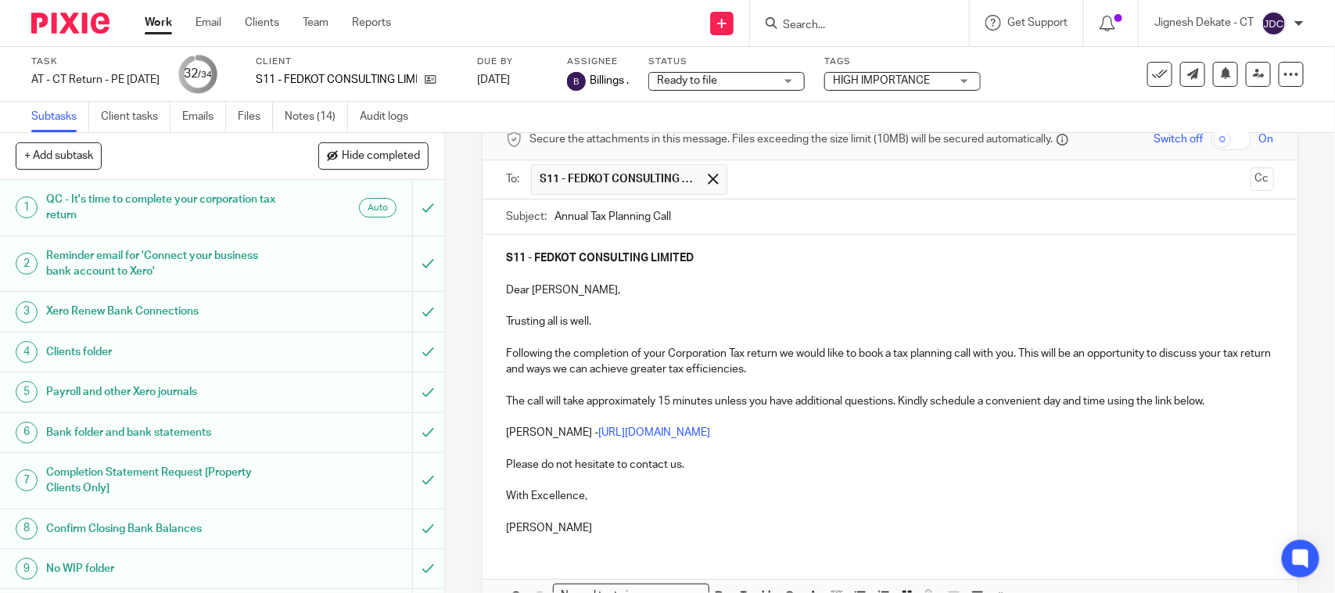
click at [565, 522] on p "[PERSON_NAME]" at bounding box center [889, 528] width 767 height 16
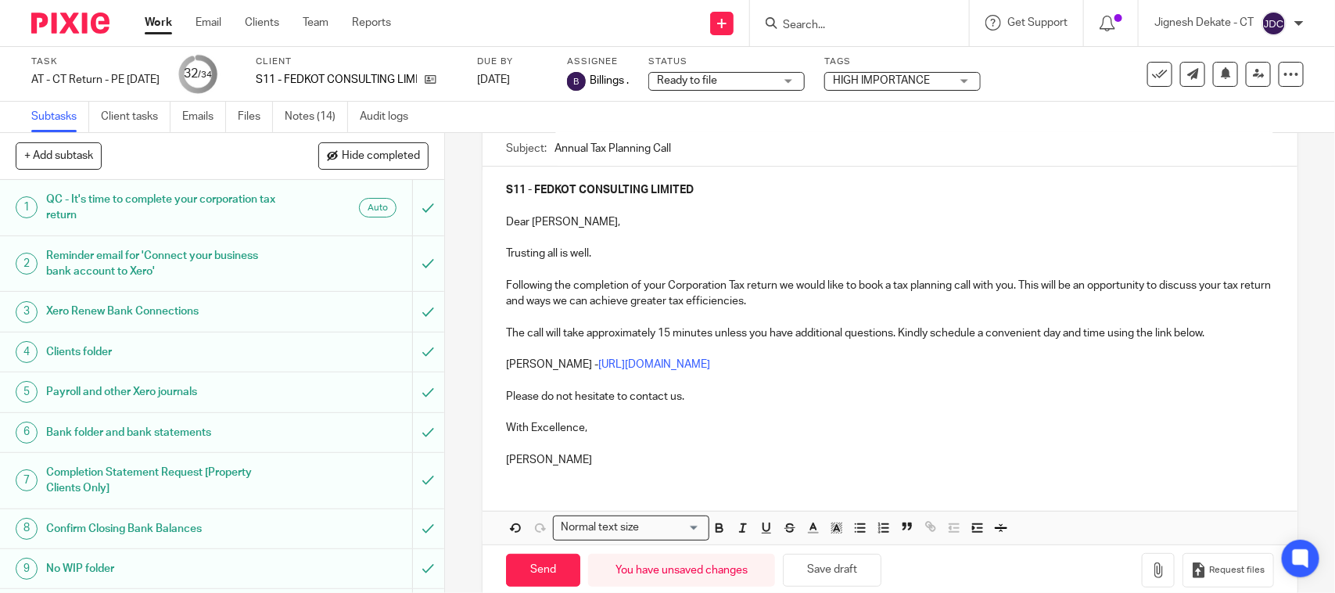
scroll to position [177, 0]
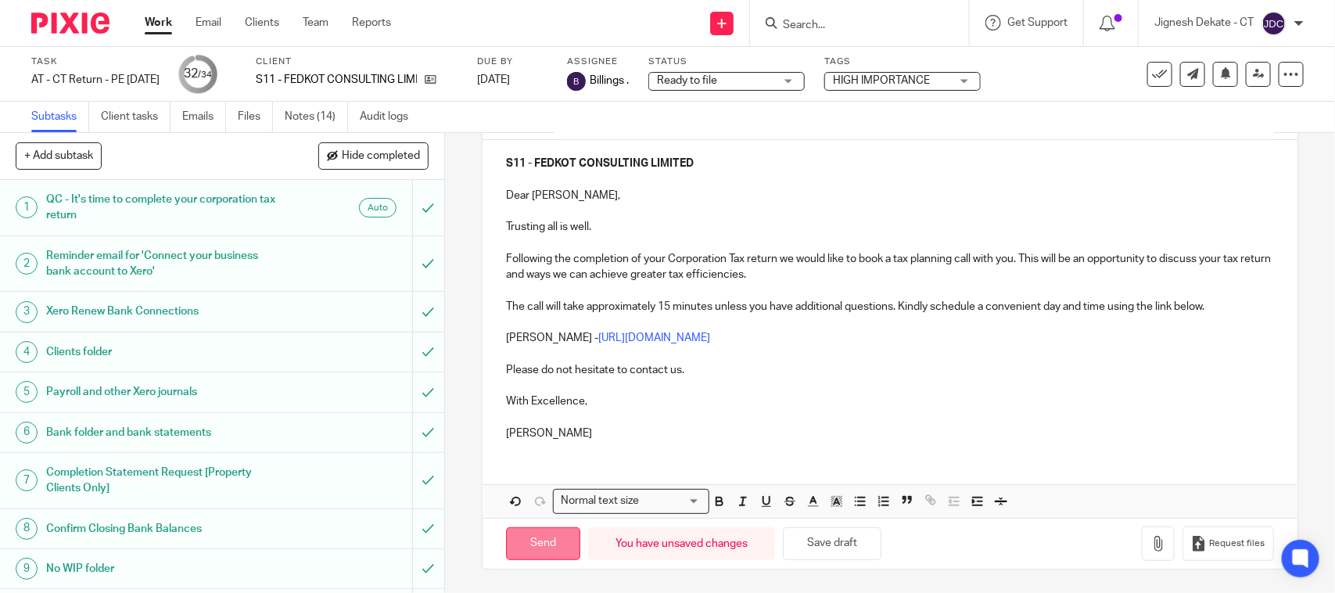
click at [514, 546] on input "Send" at bounding box center [543, 544] width 74 height 34
type input "Sent"
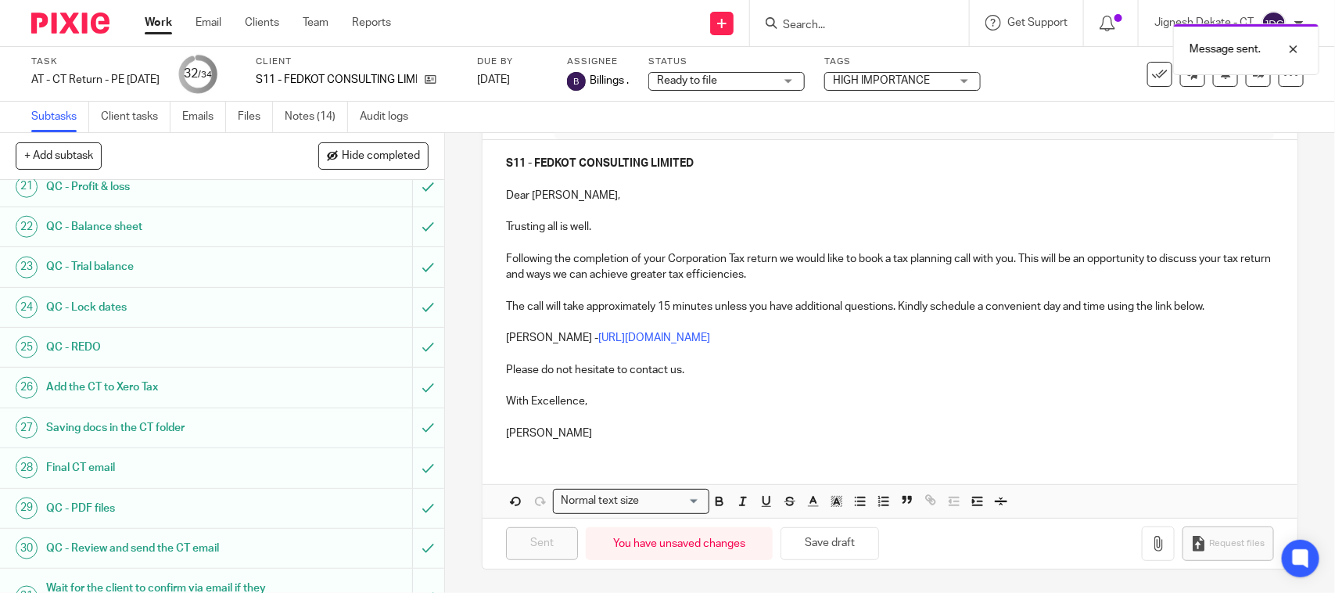
scroll to position [1054, 0]
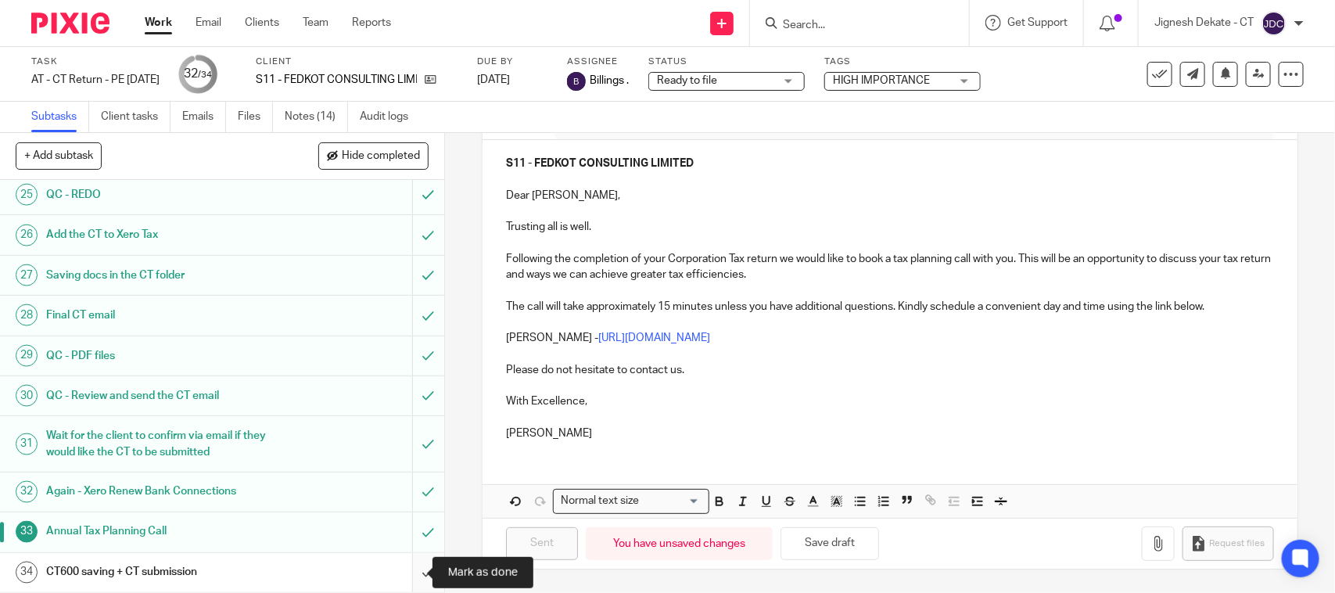
click at [405, 569] on input "submit" at bounding box center [222, 572] width 444 height 39
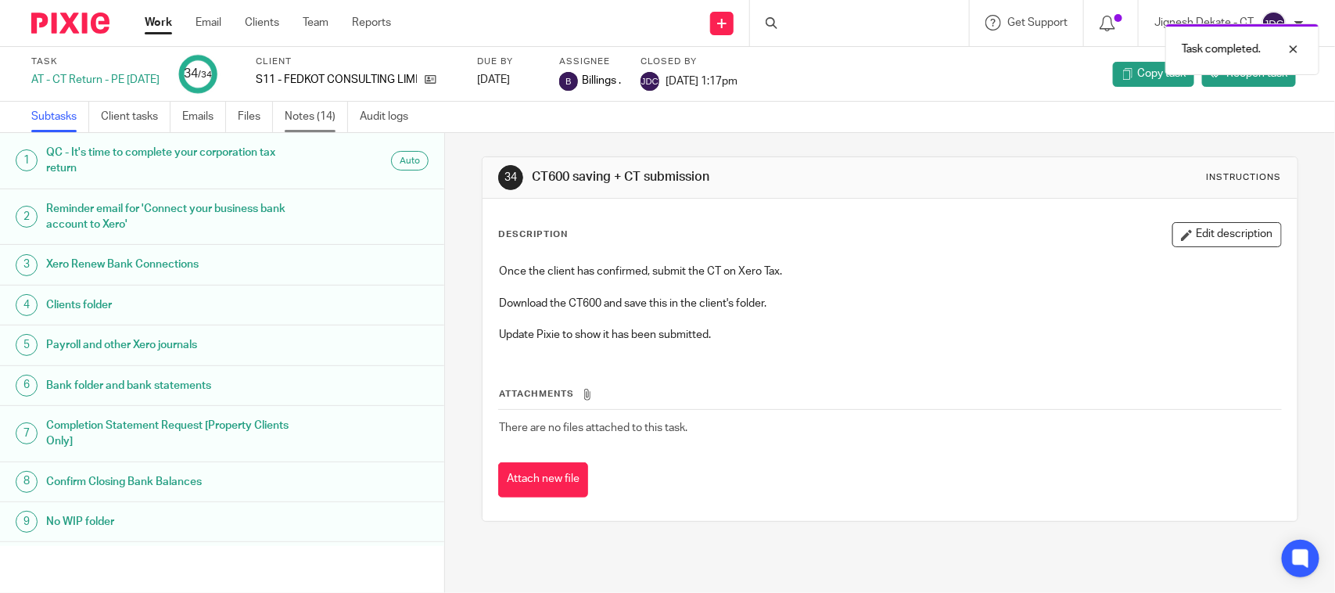
click at [302, 119] on link "Notes (14)" at bounding box center [316, 117] width 63 height 31
